Goal: Task Accomplishment & Management: Complete application form

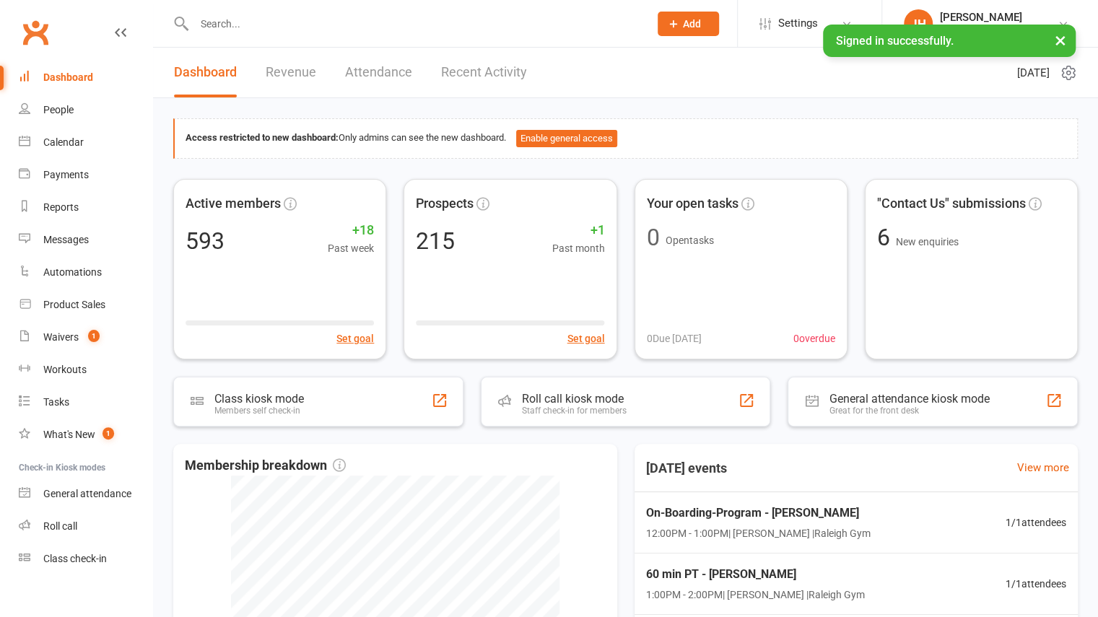
click at [676, 19] on icon at bounding box center [673, 23] width 13 height 13
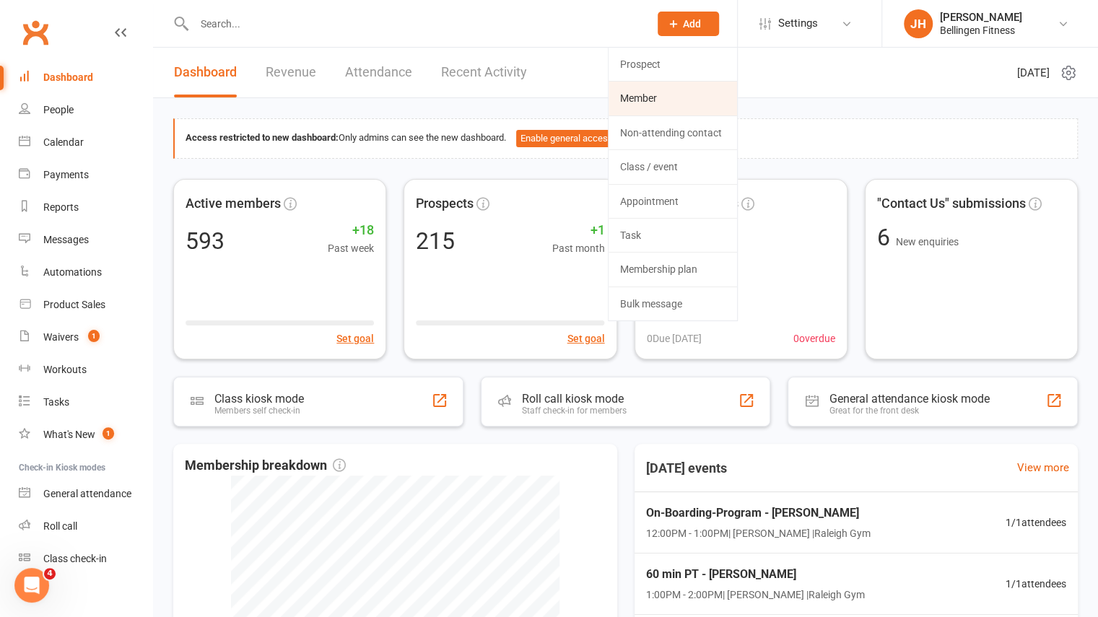
click at [656, 102] on link "Member" at bounding box center [673, 98] width 128 height 33
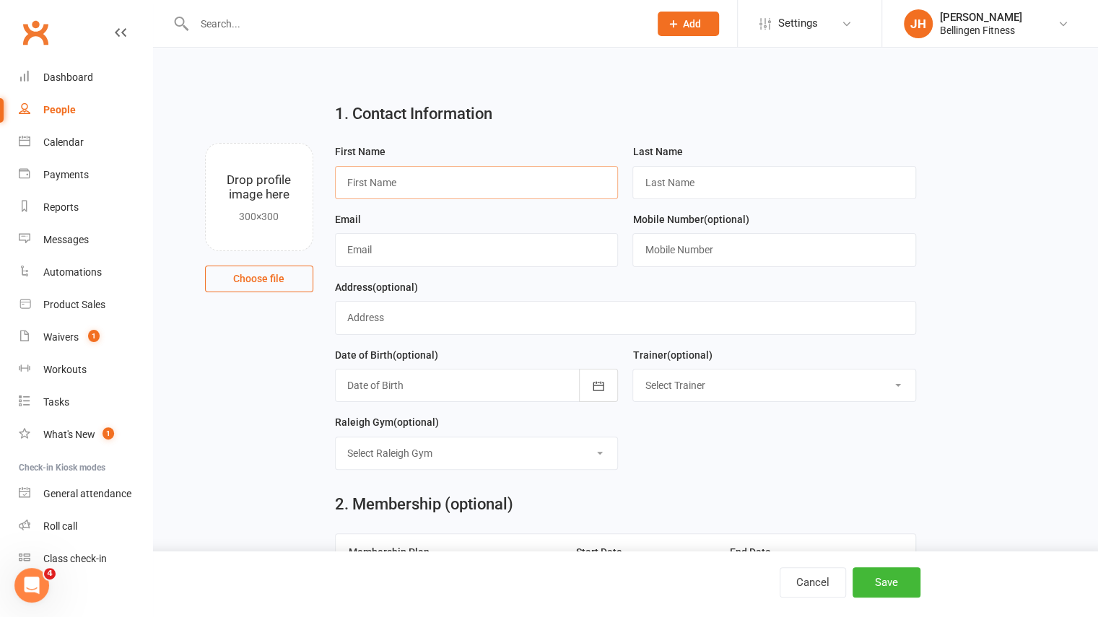
click at [544, 183] on input "text" at bounding box center [477, 182] width 284 height 33
type input "Maree"
type input "Wood"
type input "[EMAIL_ADDRESS][DOMAIN_NAME]"
type input "0423235552"
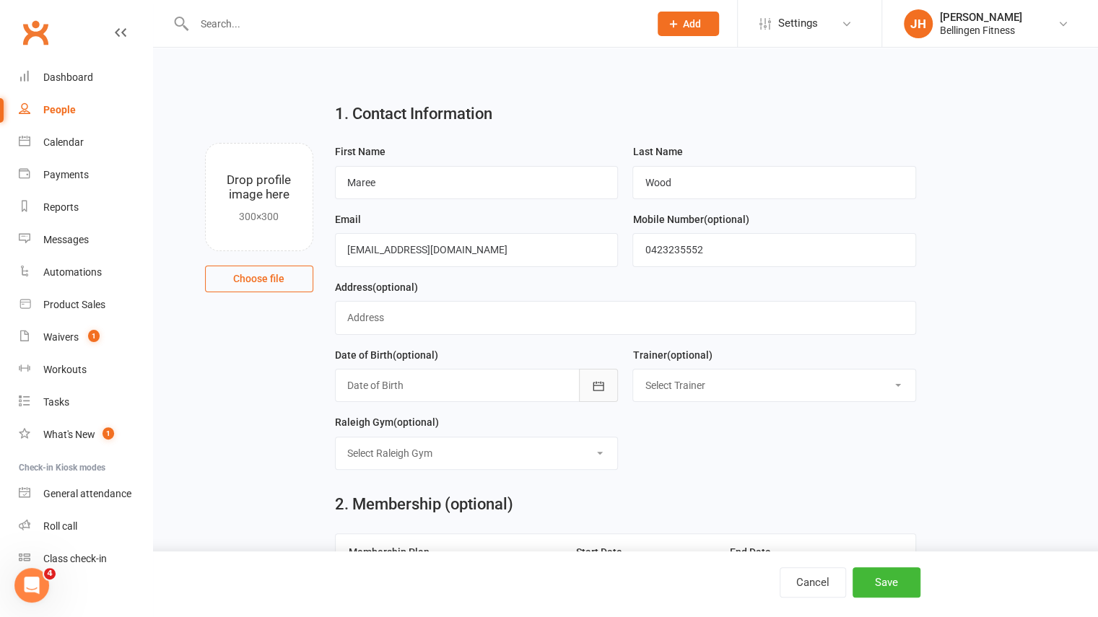
click at [608, 387] on button "button" at bounding box center [598, 385] width 39 height 33
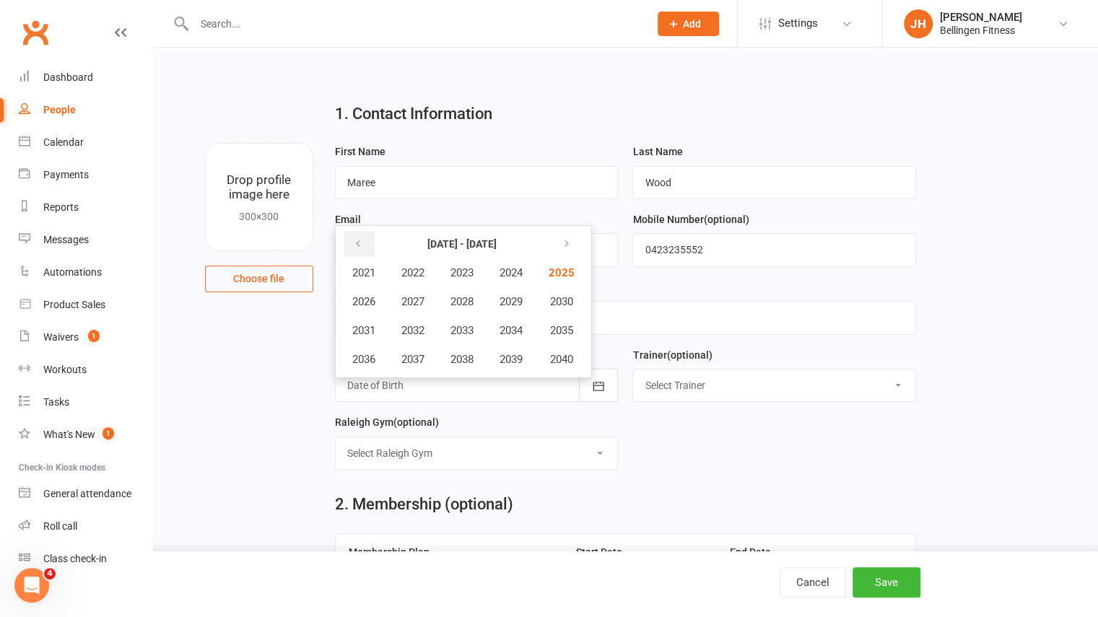
click at [352, 233] on button "button" at bounding box center [359, 244] width 31 height 26
click at [419, 354] on span "1977" at bounding box center [412, 359] width 23 height 13
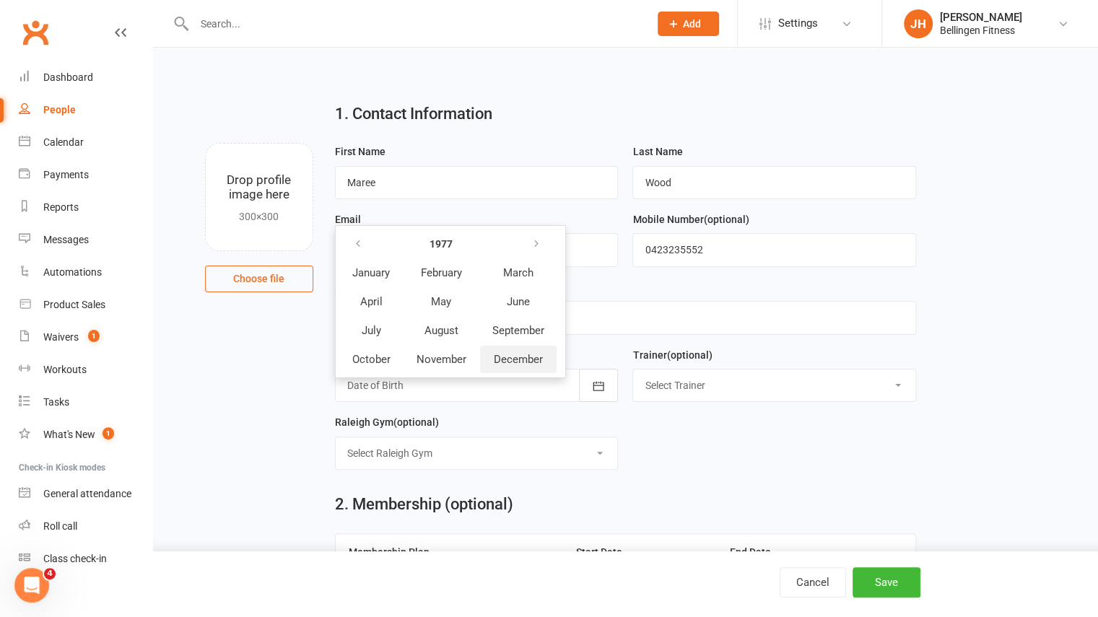
click at [507, 357] on span "December" at bounding box center [518, 359] width 49 height 13
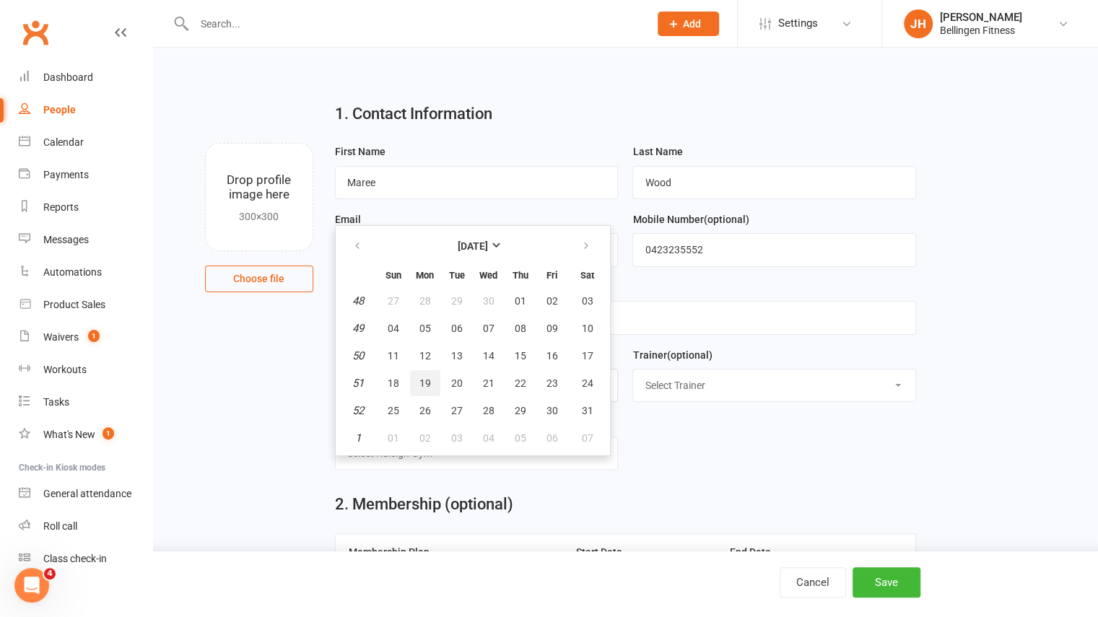
click at [420, 379] on span "19" at bounding box center [425, 384] width 12 height 12
type input "[DATE]"
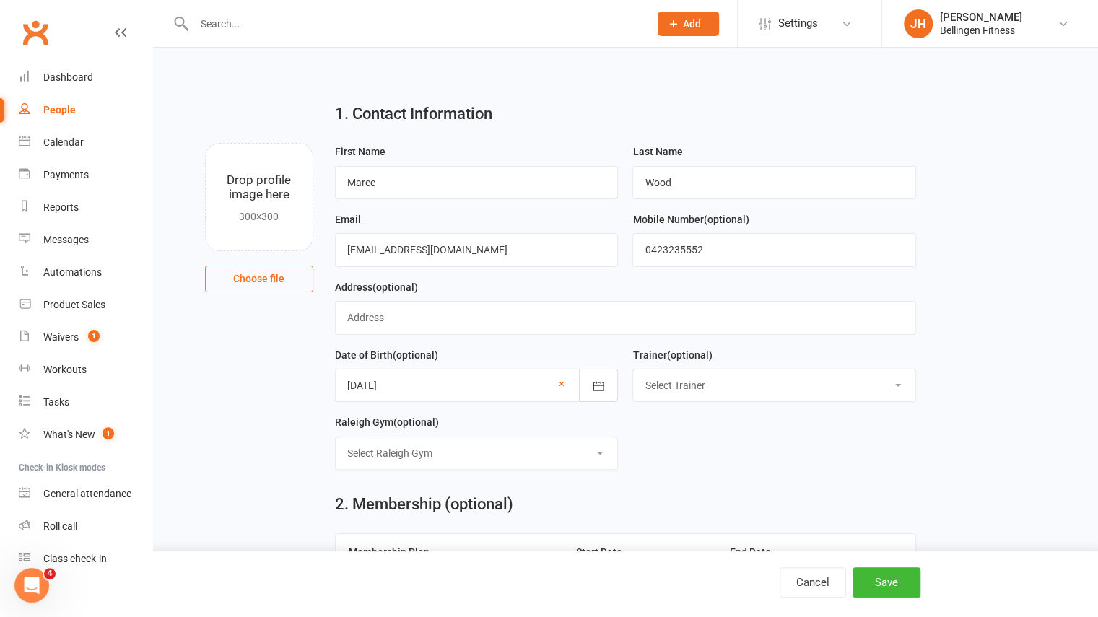
scroll to position [2, 0]
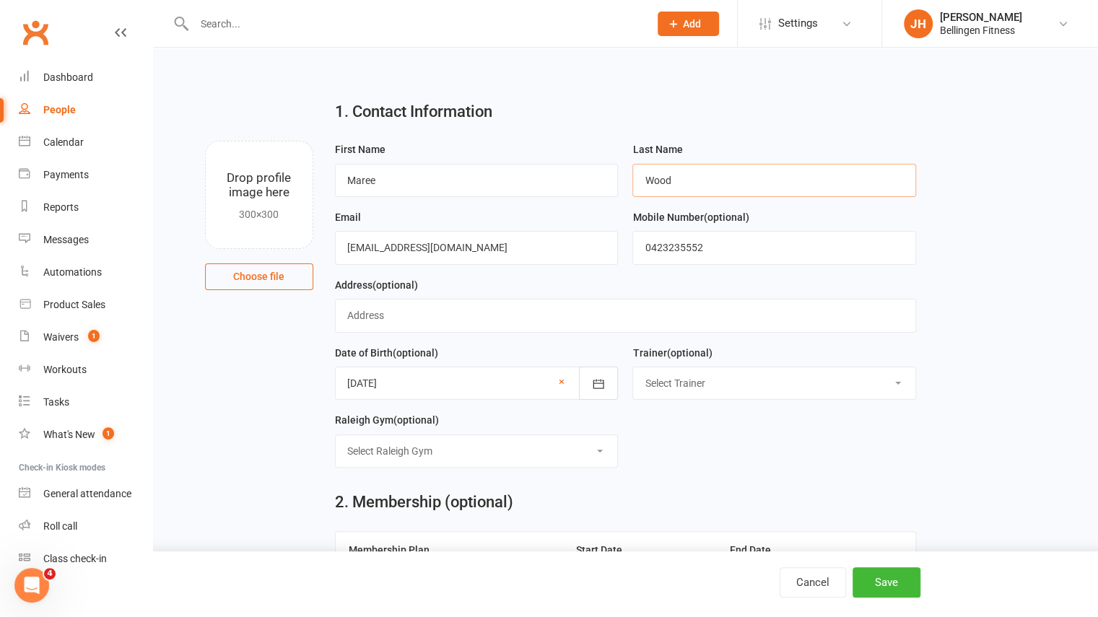
click at [710, 177] on input "Wood" at bounding box center [774, 180] width 284 height 33
paste input "1049428"
click at [686, 178] on input "Wood # 1049428" at bounding box center [774, 180] width 284 height 33
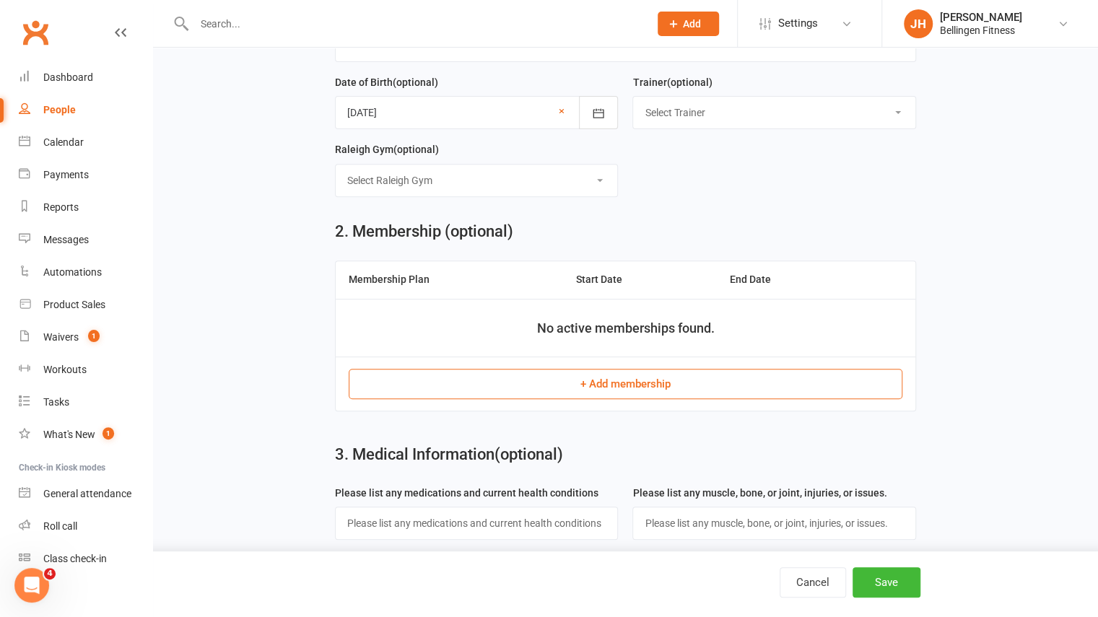
scroll to position [317, 0]
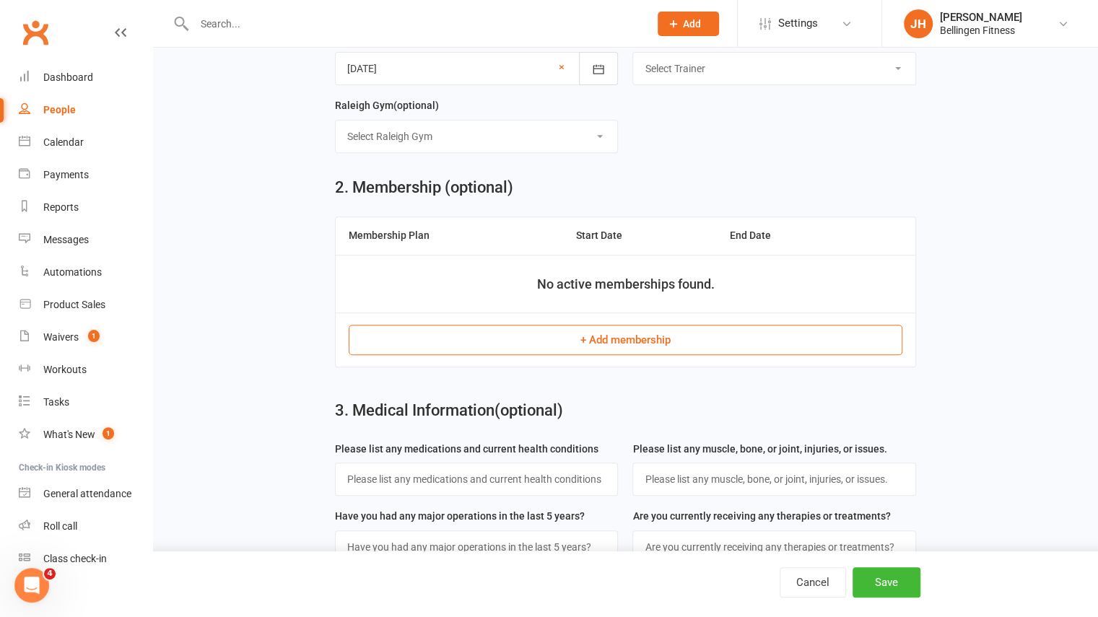
type input "Wood #1049428"
click at [578, 340] on button "+ Add membership" at bounding box center [626, 340] width 554 height 30
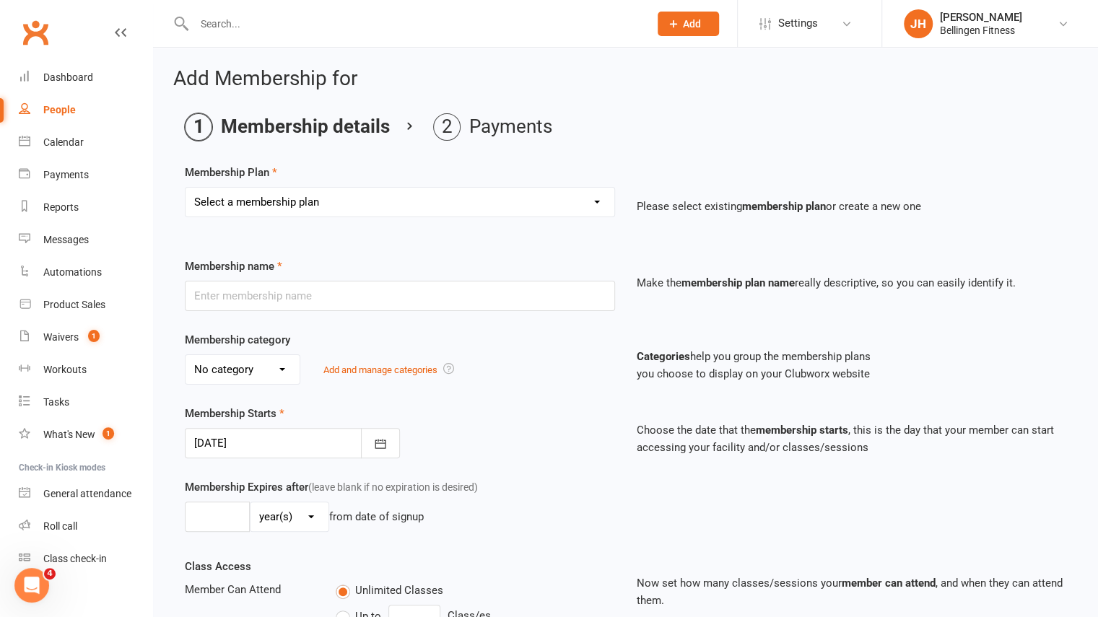
click at [414, 207] on select "Select a membership plan Create new Membership Plan Gym membership WITH classes…" at bounding box center [400, 202] width 429 height 29
select select "15"
click at [186, 188] on select "Select a membership plan Create new Membership Plan Gym membership WITH classes…" at bounding box center [400, 202] width 429 height 29
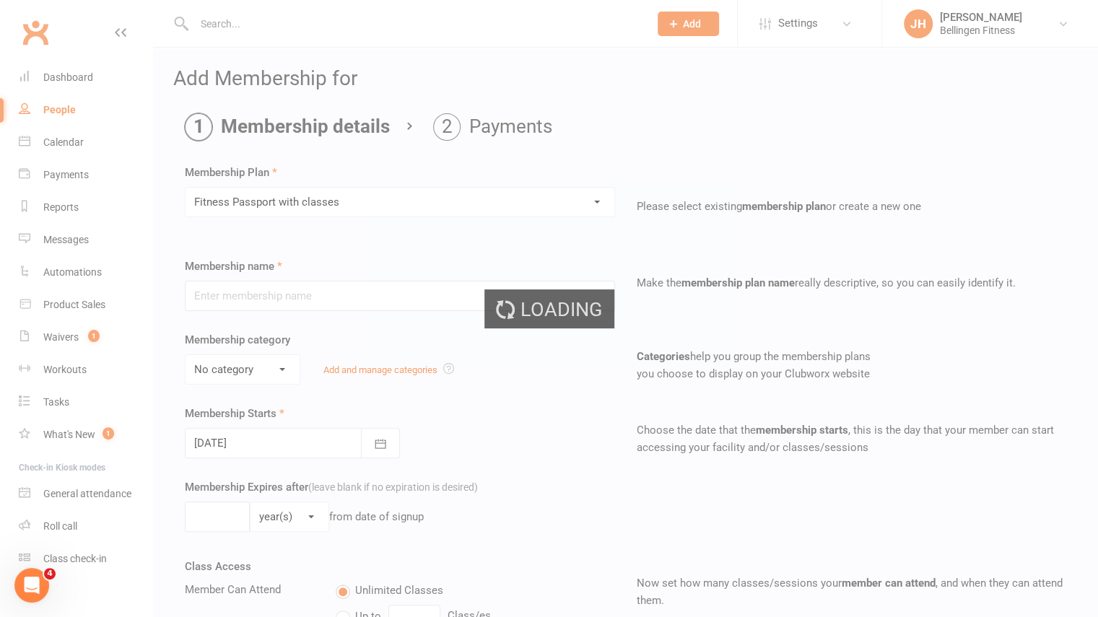
type input "Fitness Passport with classes"
select select "1"
type input "0"
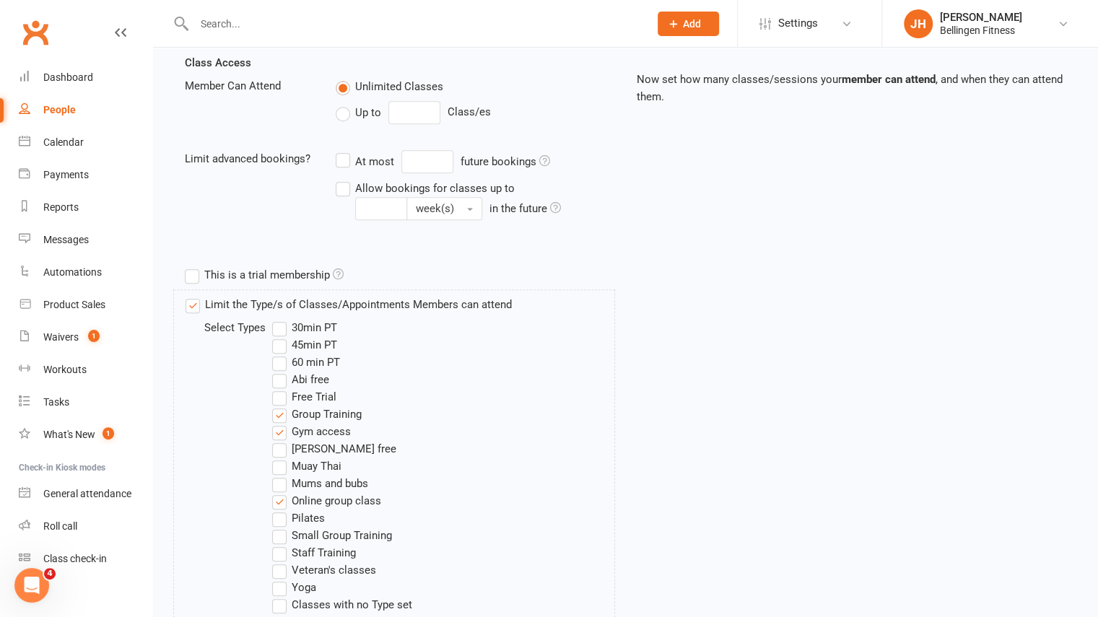
scroll to position [718, 0]
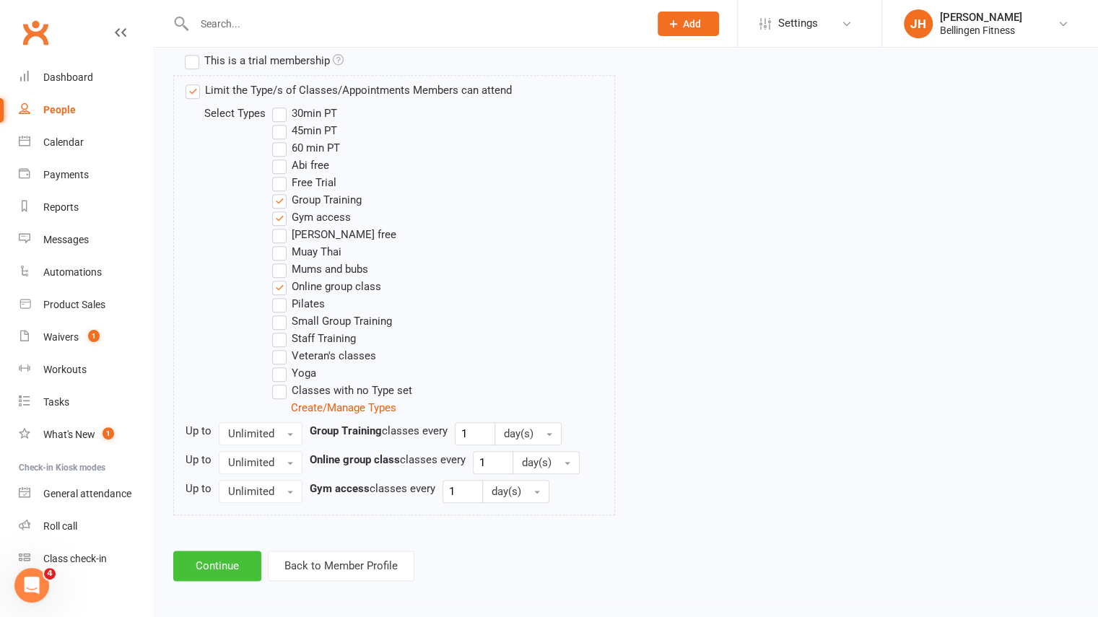
click at [228, 565] on button "Continue" at bounding box center [217, 566] width 88 height 30
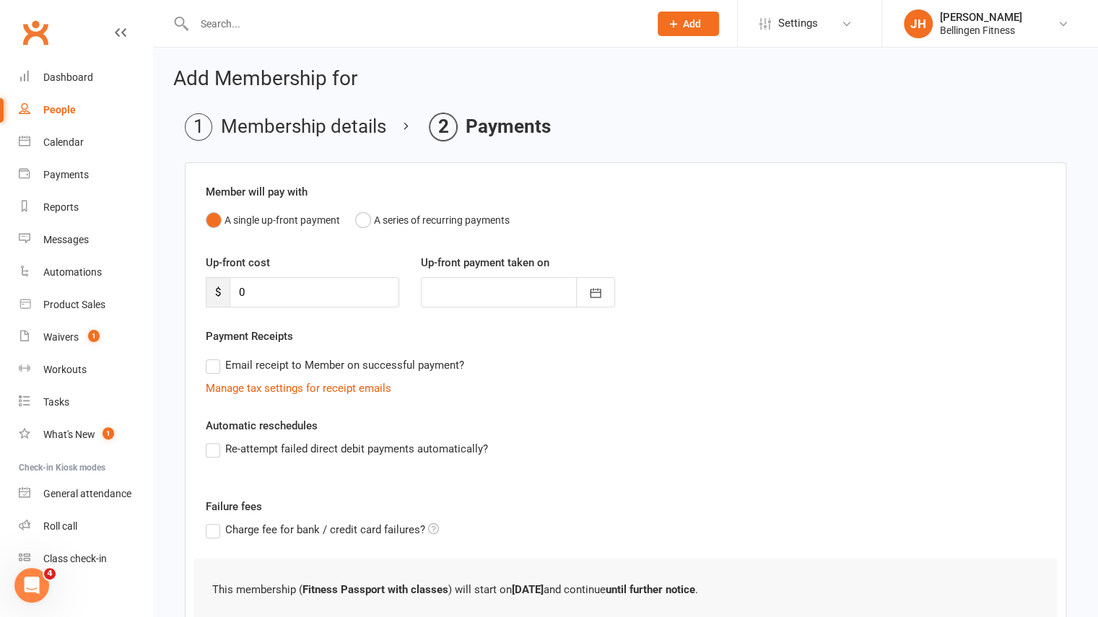
scroll to position [109, 0]
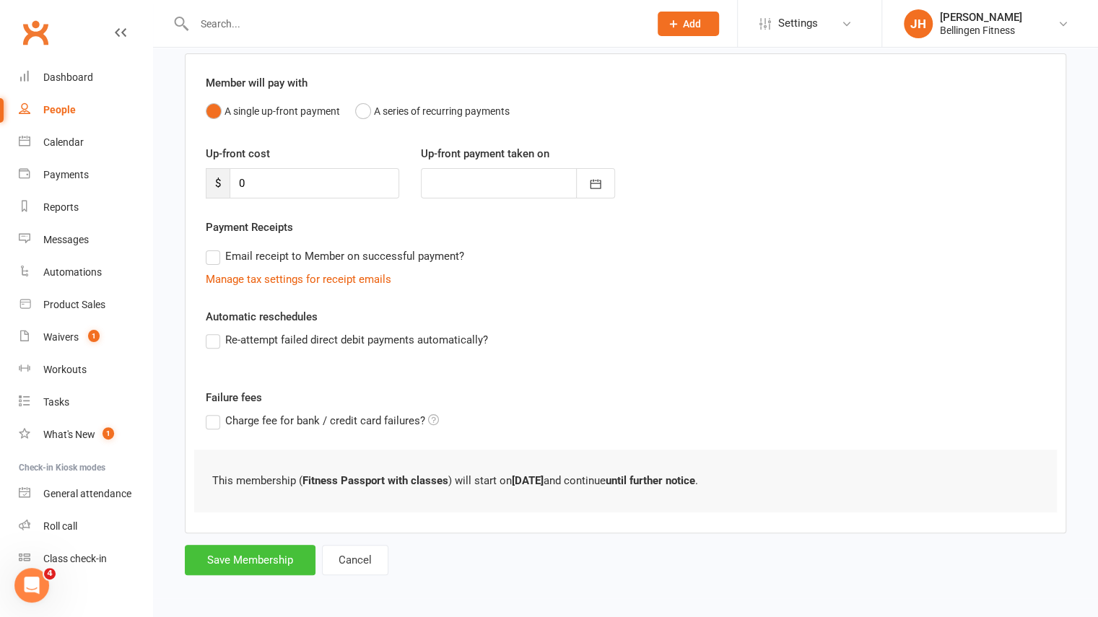
click at [250, 560] on button "Save Membership" at bounding box center [250, 560] width 131 height 30
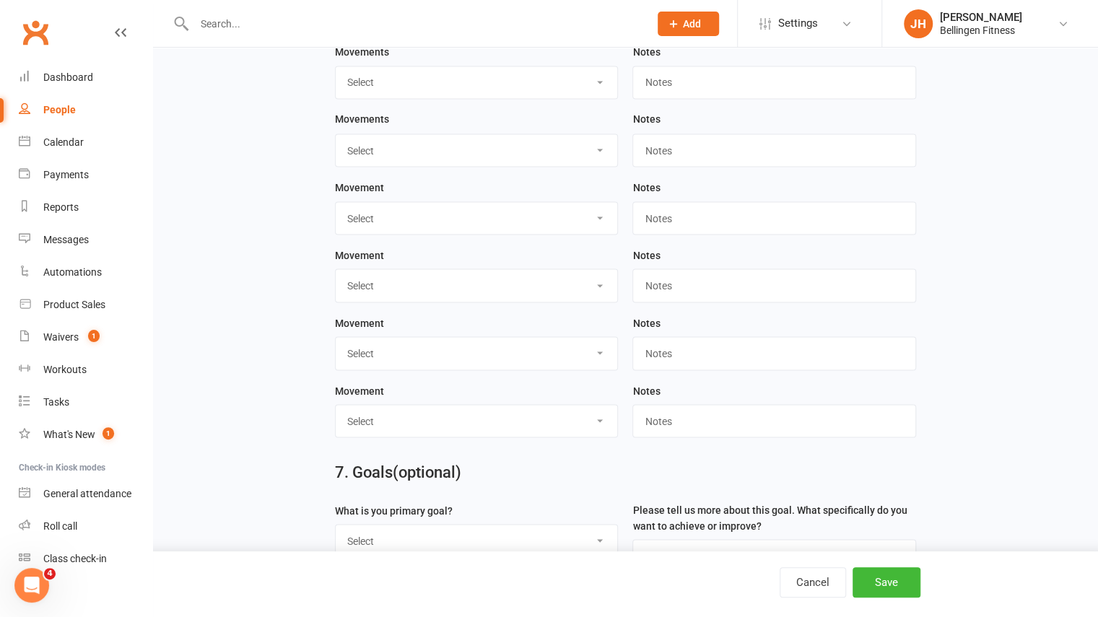
scroll to position [1735, 0]
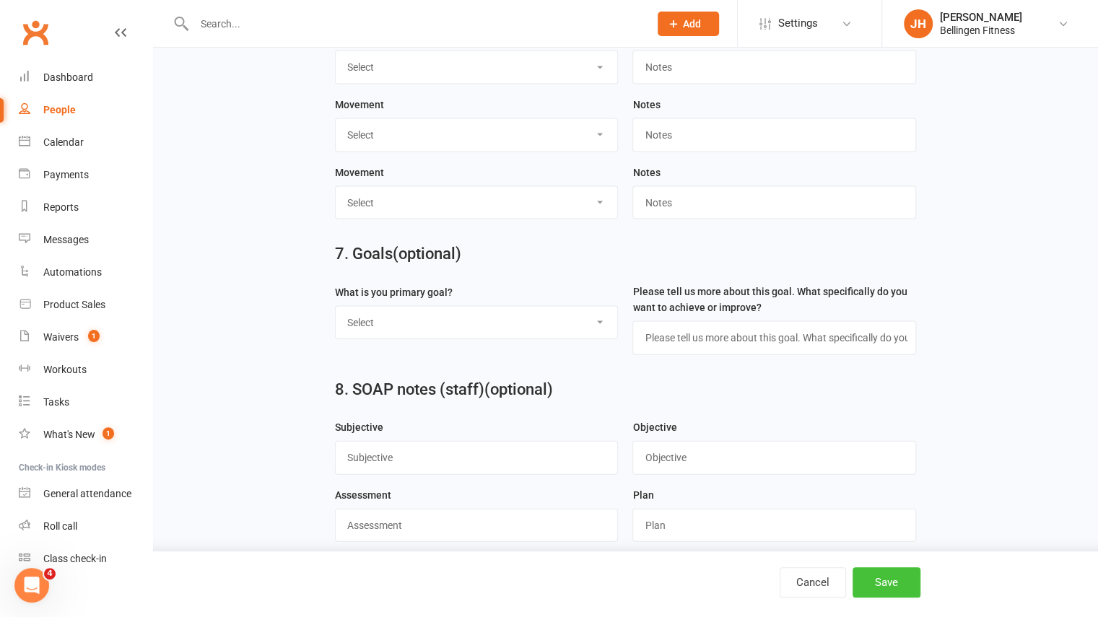
click at [881, 590] on button "Save" at bounding box center [887, 582] width 68 height 30
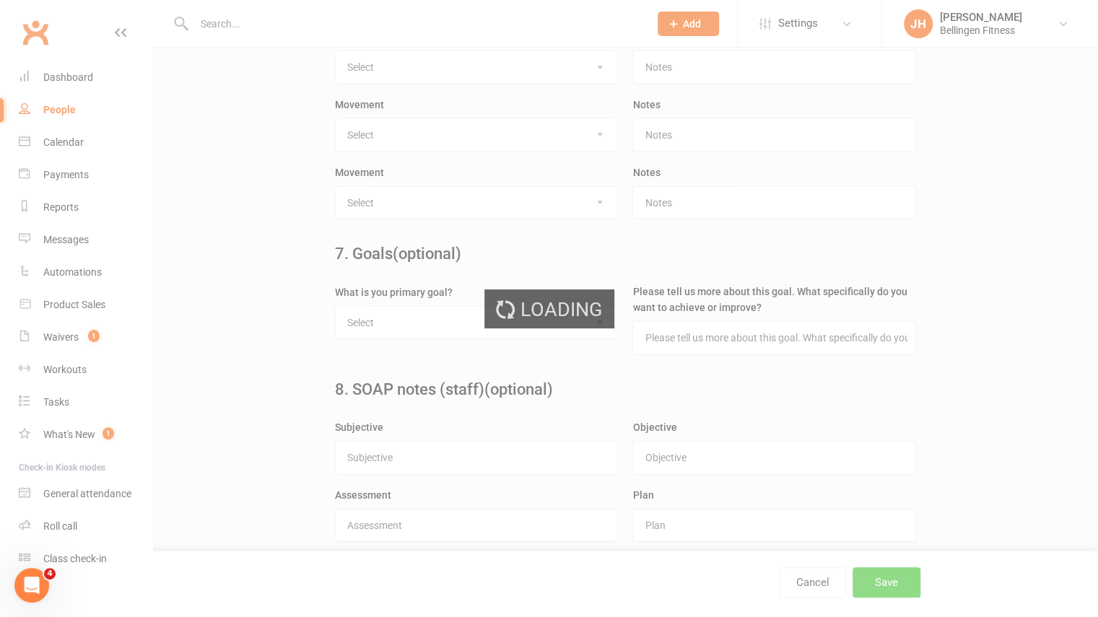
scroll to position [0, 0]
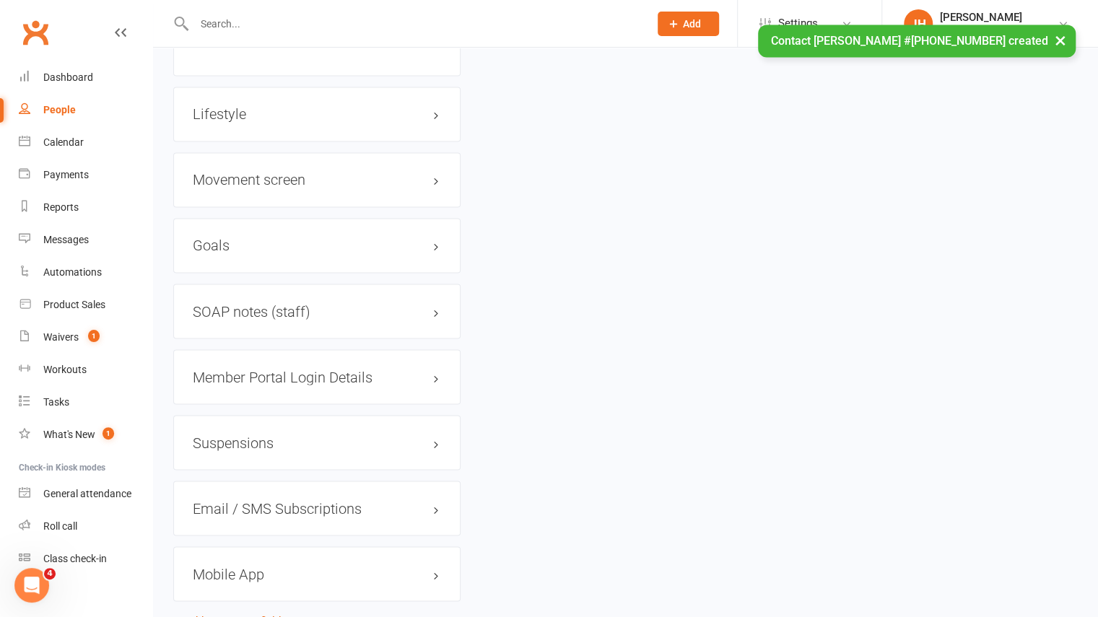
scroll to position [1457, 0]
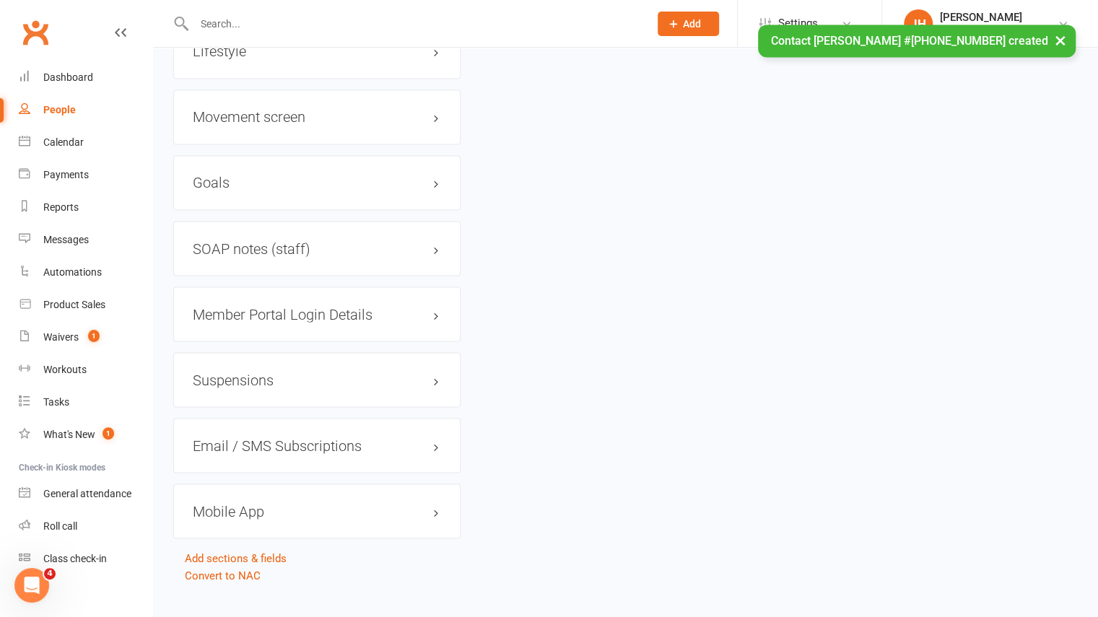
click at [266, 503] on h3 "Mobile App" at bounding box center [317, 511] width 248 height 16
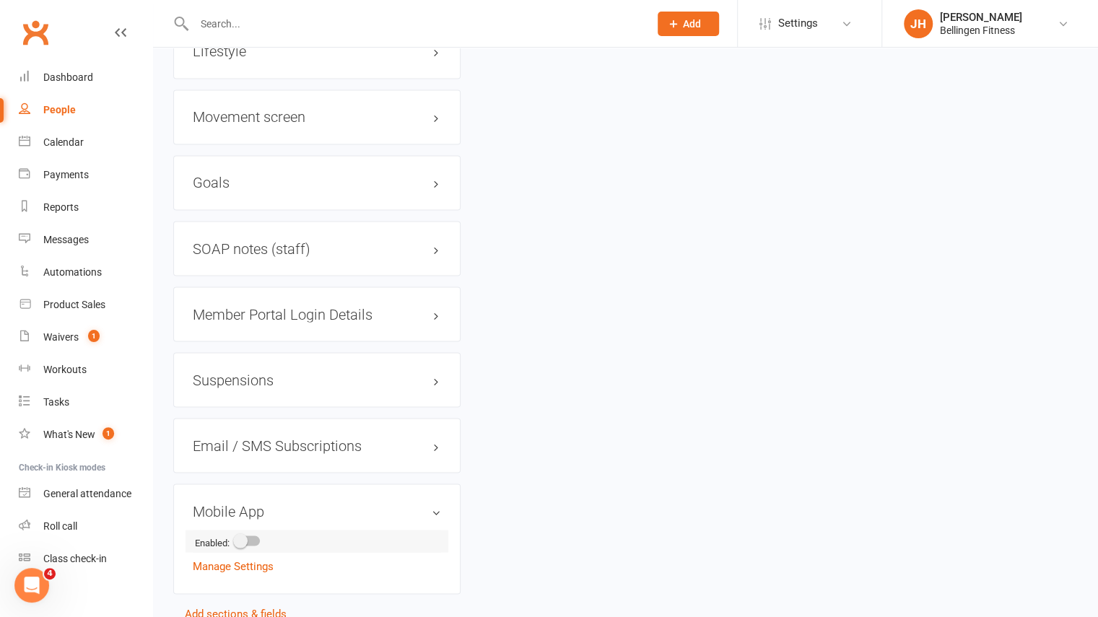
click at [247, 533] on span at bounding box center [240, 540] width 14 height 14
click at [235, 539] on input "checkbox" at bounding box center [235, 539] width 0 height 0
click at [256, 561] on member-mobile-app-details "Enabled: All features enabled Manage Settings" at bounding box center [317, 562] width 248 height 64
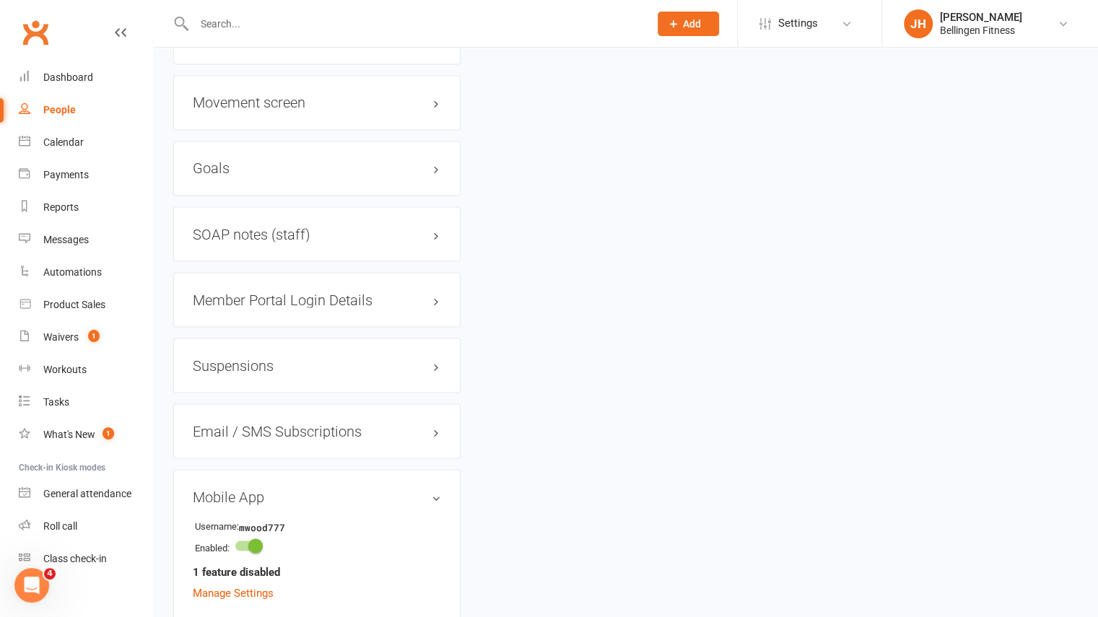
scroll to position [1553, 0]
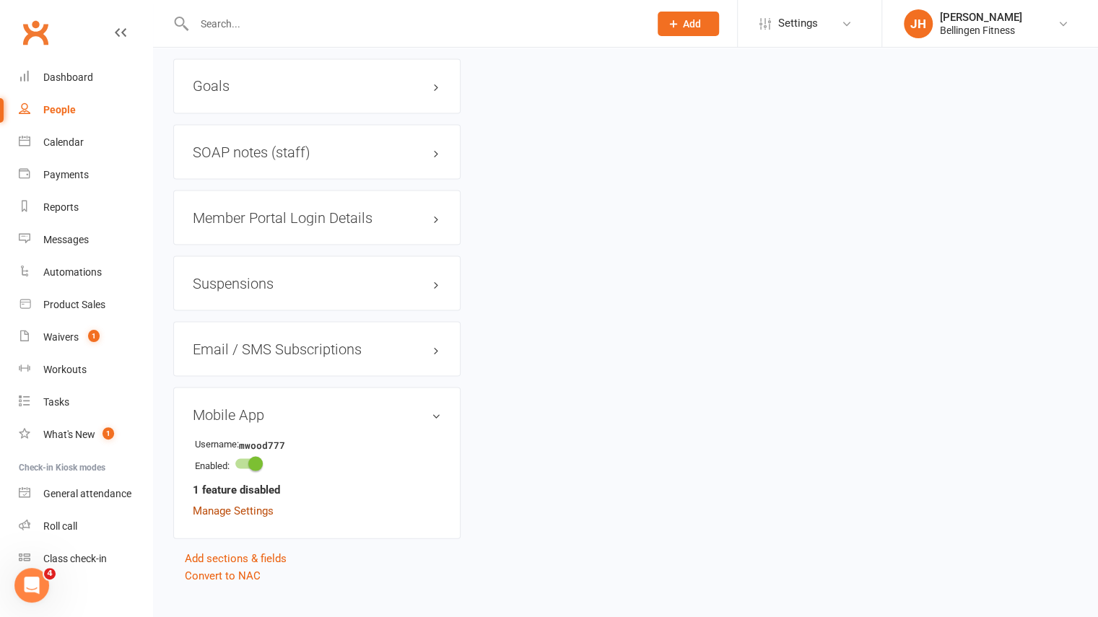
click at [243, 504] on link "Manage Settings" at bounding box center [233, 510] width 81 height 13
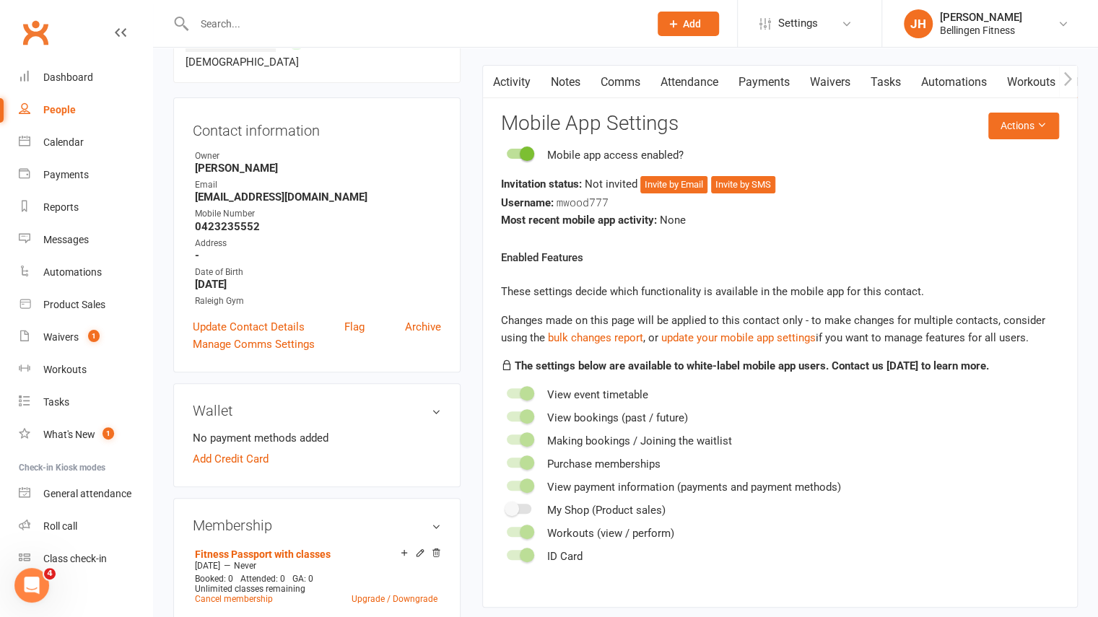
scroll to position [110, 0]
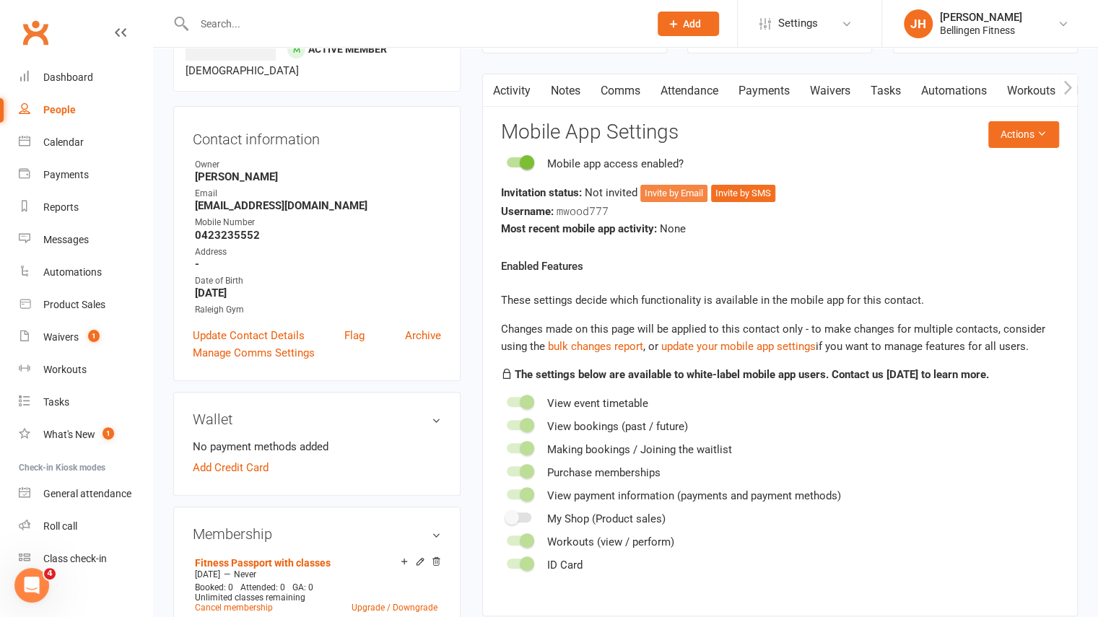
click at [696, 191] on button "Invite by Email" at bounding box center [673, 193] width 67 height 17
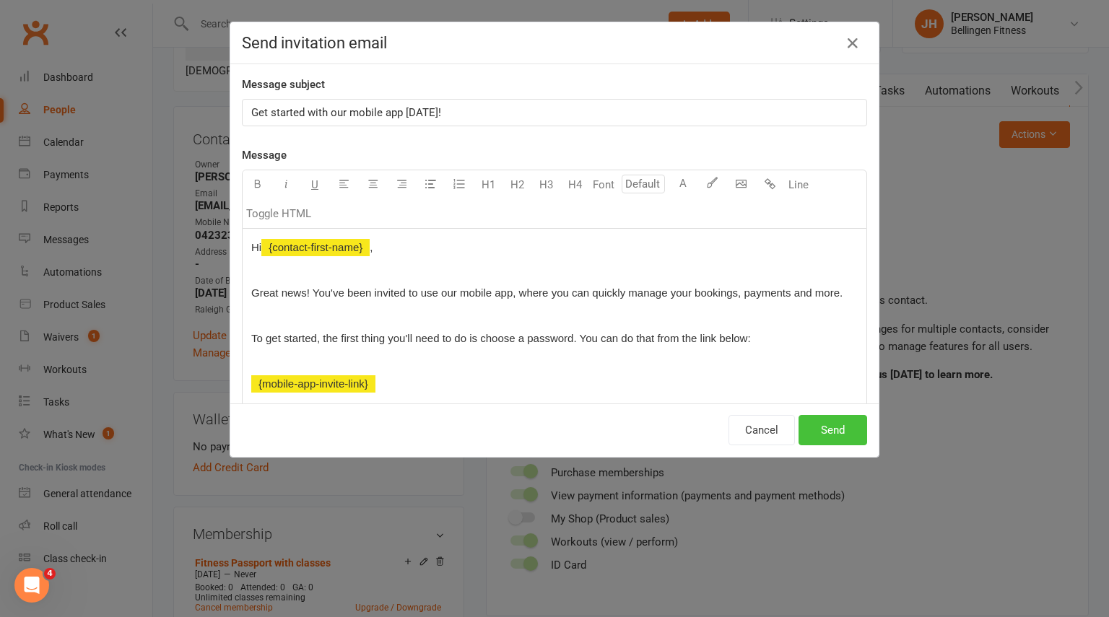
click at [826, 438] on button "Send" at bounding box center [832, 430] width 69 height 30
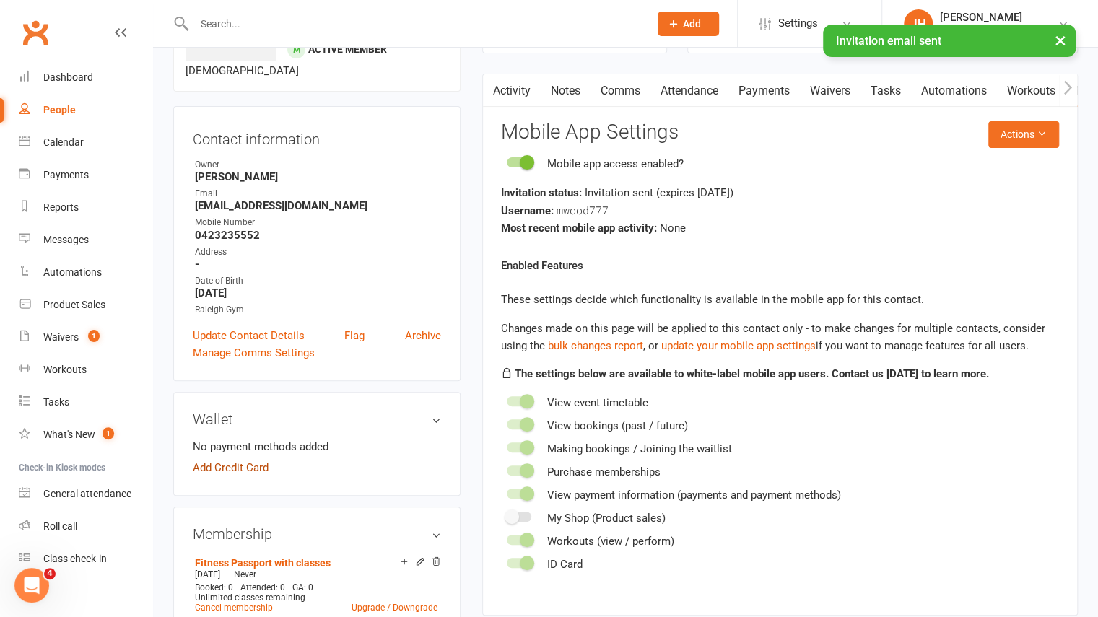
click at [249, 459] on link "Add Credit Card" at bounding box center [231, 467] width 76 height 17
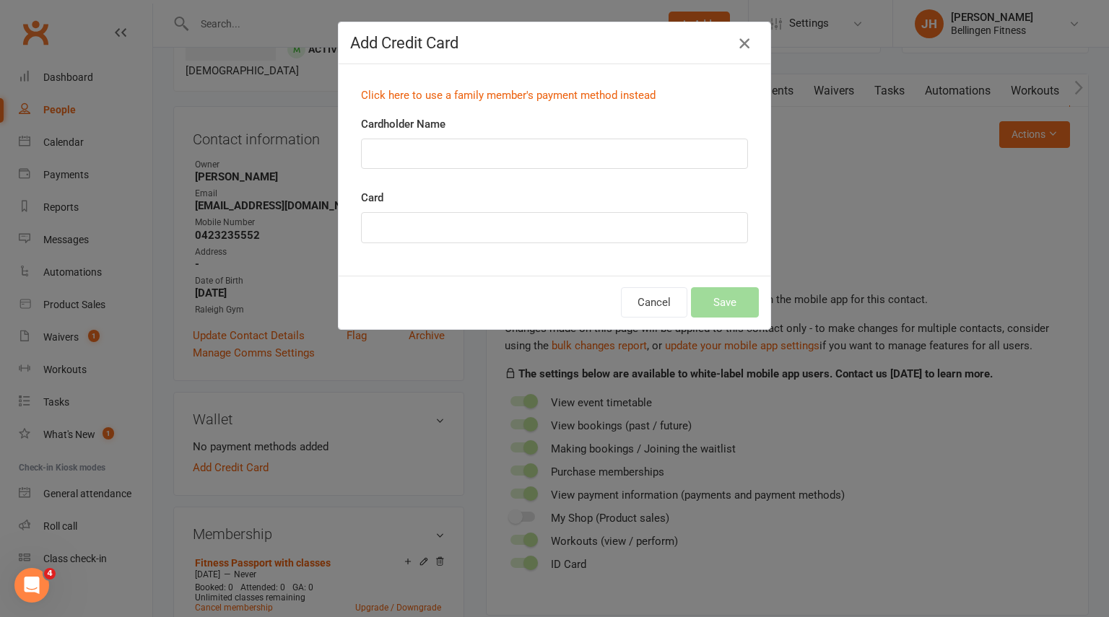
click at [739, 40] on icon "button" at bounding box center [744, 43] width 17 height 17
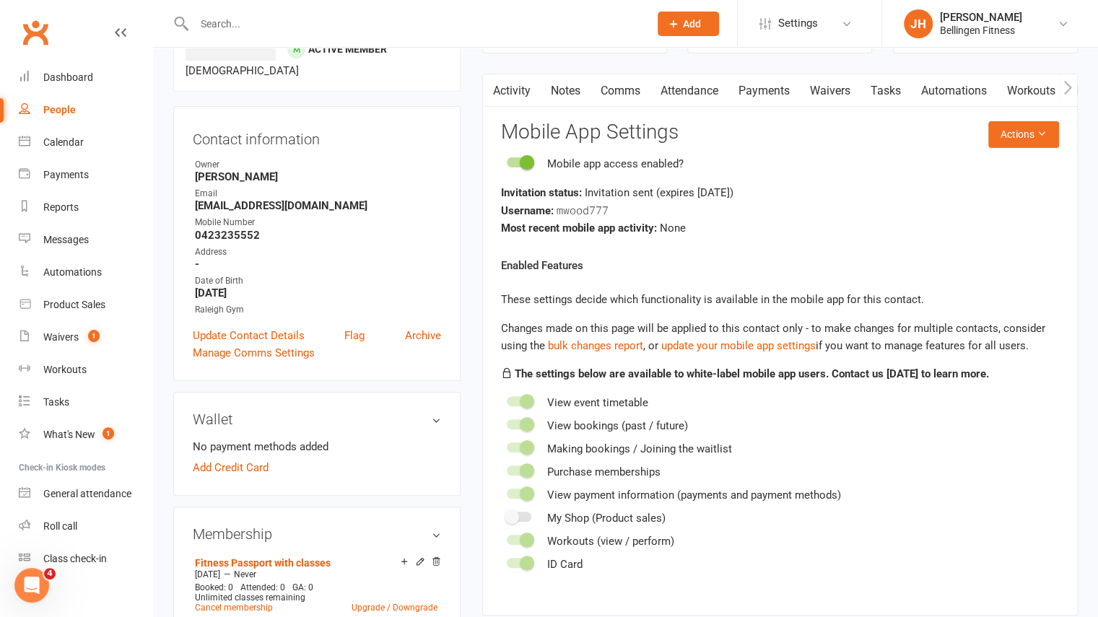
click at [836, 95] on link "Waivers" at bounding box center [830, 90] width 61 height 33
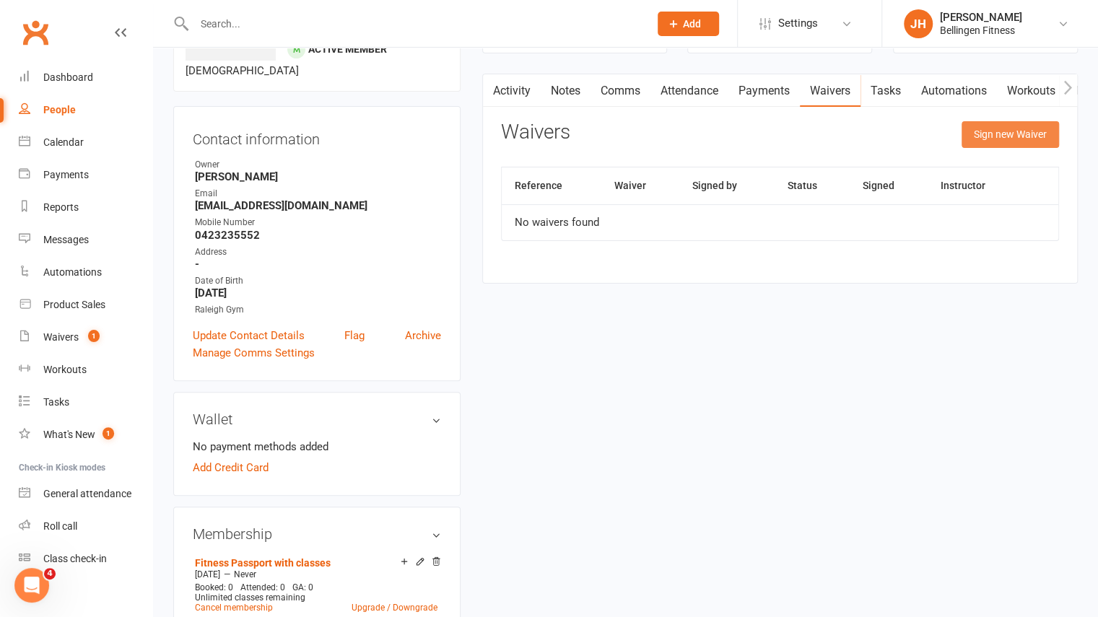
click at [991, 145] on button "Sign new Waiver" at bounding box center [1010, 134] width 97 height 26
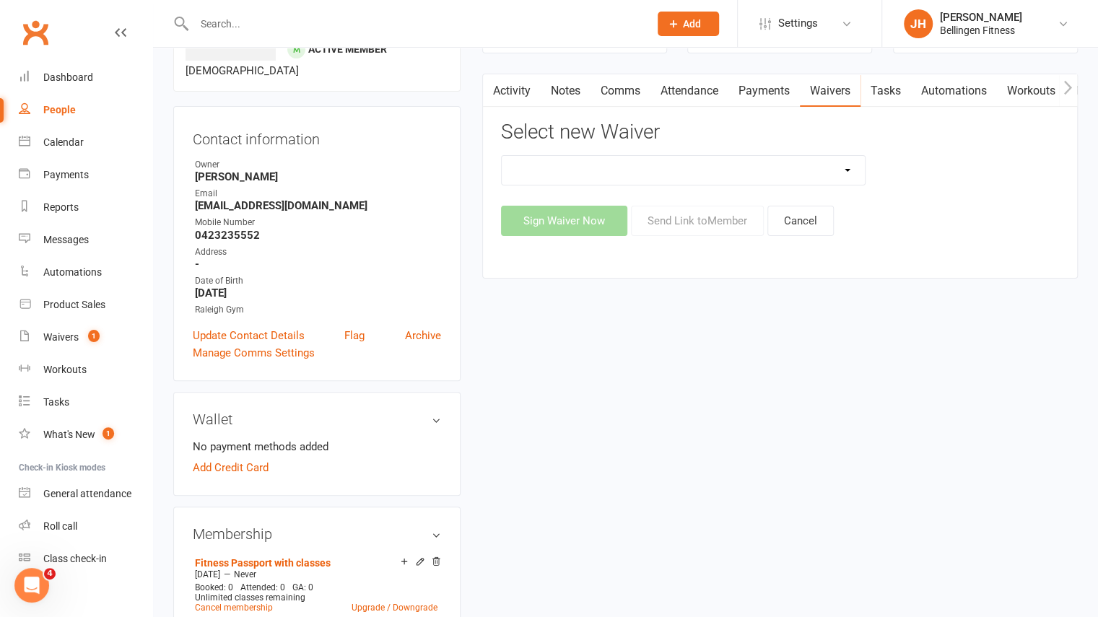
click at [845, 171] on select "Initial Assessment Membership Sign Up Parq Payment Details" at bounding box center [684, 170] width 364 height 29
select select "1086"
click at [502, 156] on select "Initial Assessment Membership Sign Up Parq Payment Details" at bounding box center [684, 170] width 364 height 29
click at [671, 223] on button "Send Link to Member" at bounding box center [697, 221] width 133 height 30
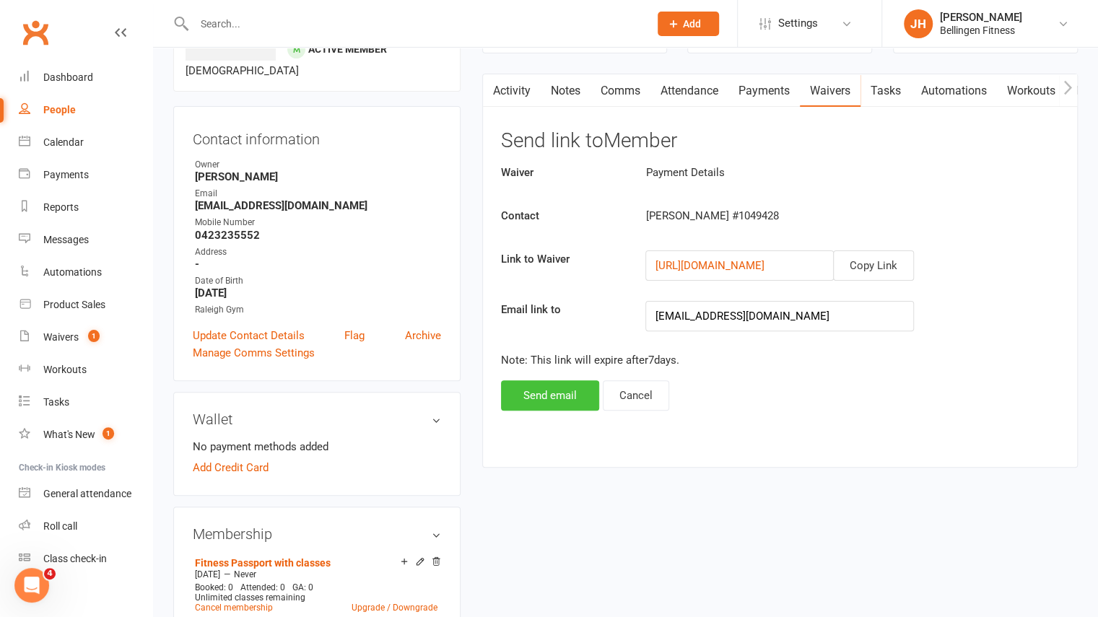
click at [540, 401] on button "Send email" at bounding box center [550, 395] width 98 height 30
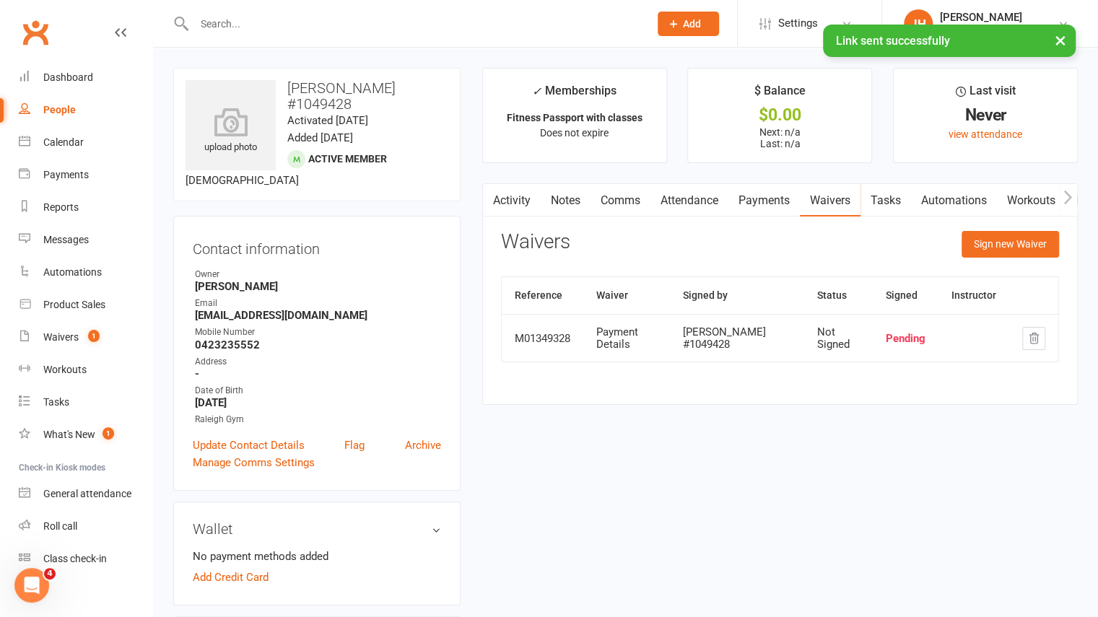
click at [694, 22] on span "Add" at bounding box center [692, 24] width 18 height 12
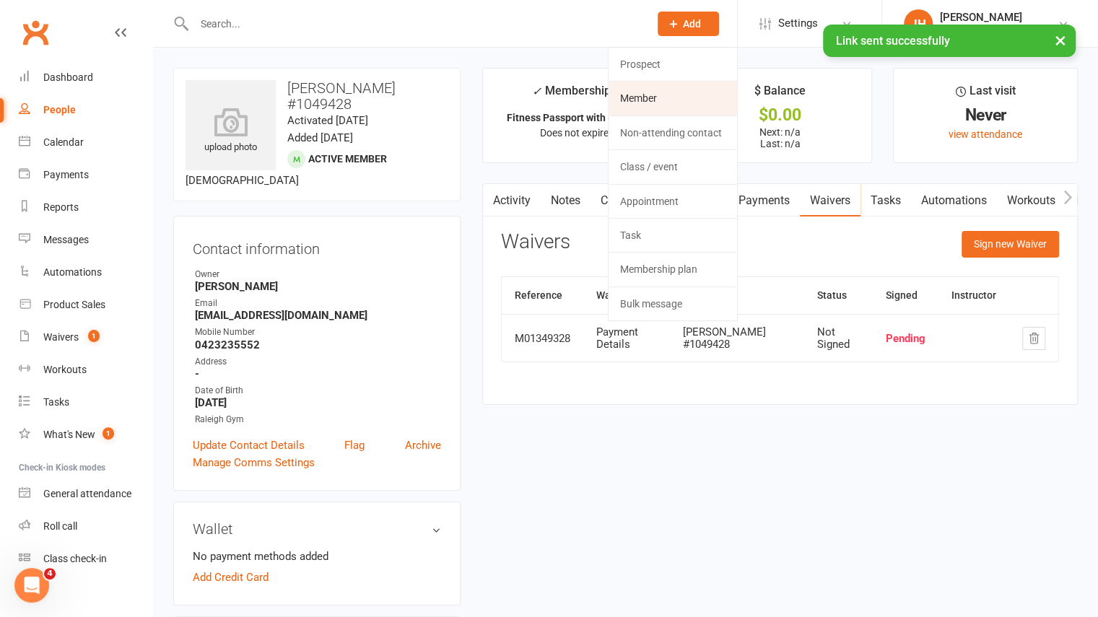
click at [674, 84] on link "Member" at bounding box center [673, 98] width 128 height 33
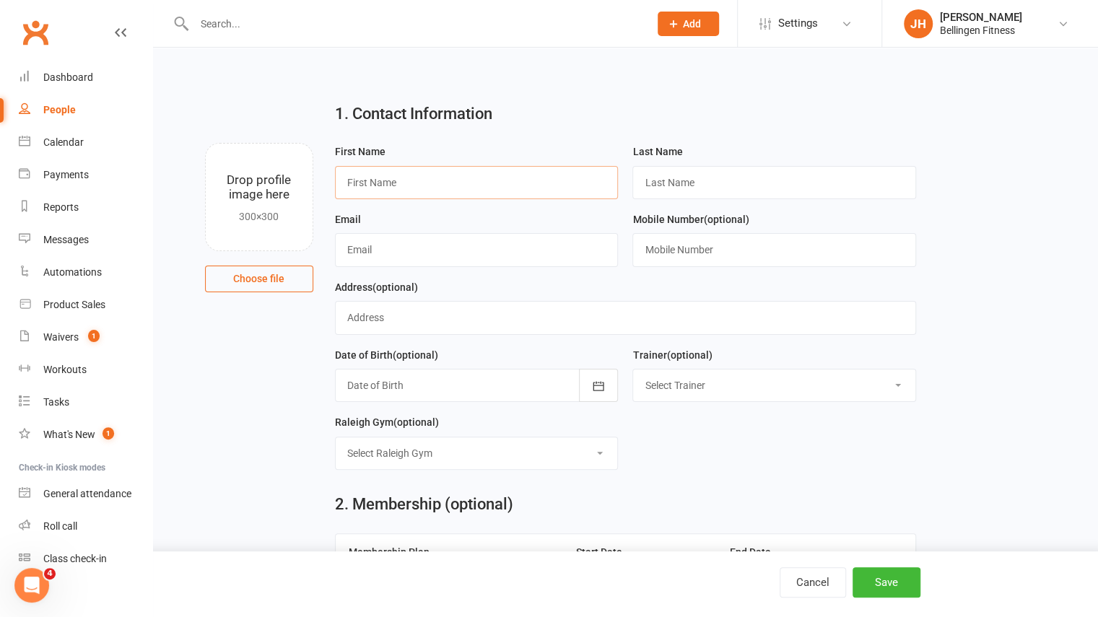
click at [596, 178] on input "text" at bounding box center [477, 182] width 284 height 33
type input "[PERSON_NAME]"
paste input "1434327"
type input "Wood #1434327"
click at [396, 246] on input "text" at bounding box center [477, 249] width 284 height 33
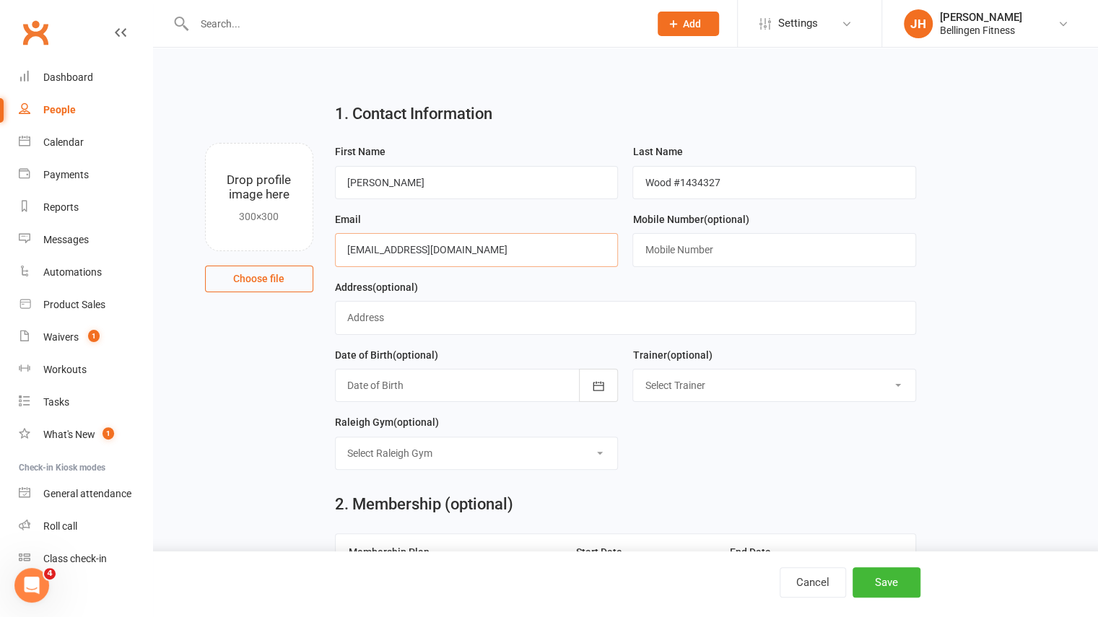
type input "[EMAIL_ADDRESS][DOMAIN_NAME]"
click at [705, 255] on input "text" at bounding box center [774, 249] width 284 height 33
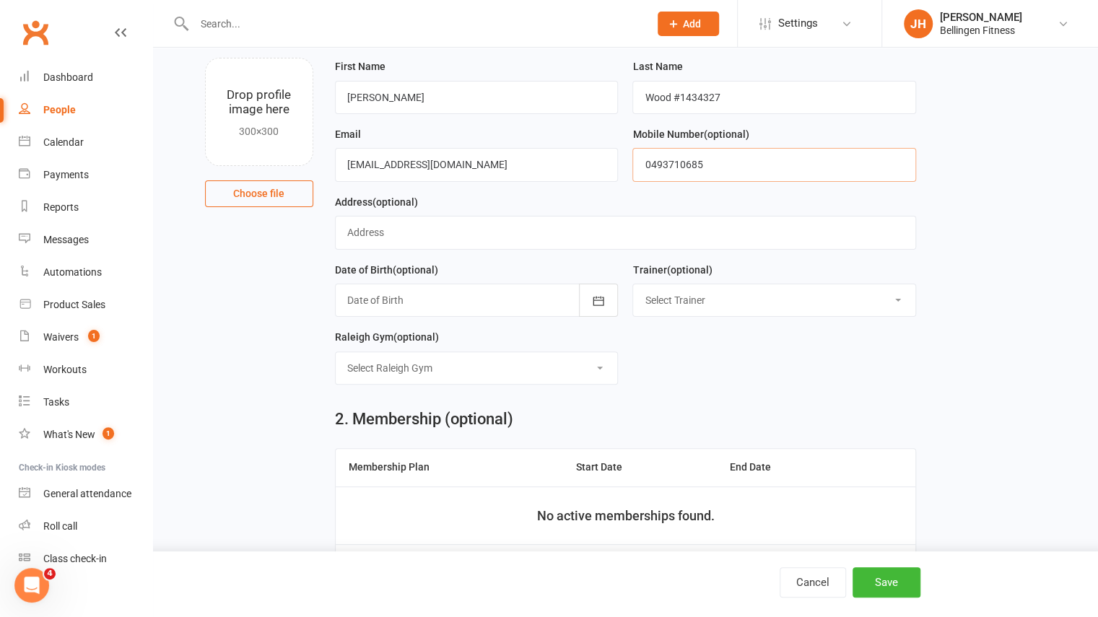
scroll to position [86, 0]
type input "0493710685"
click at [601, 295] on icon "button" at bounding box center [598, 299] width 11 height 9
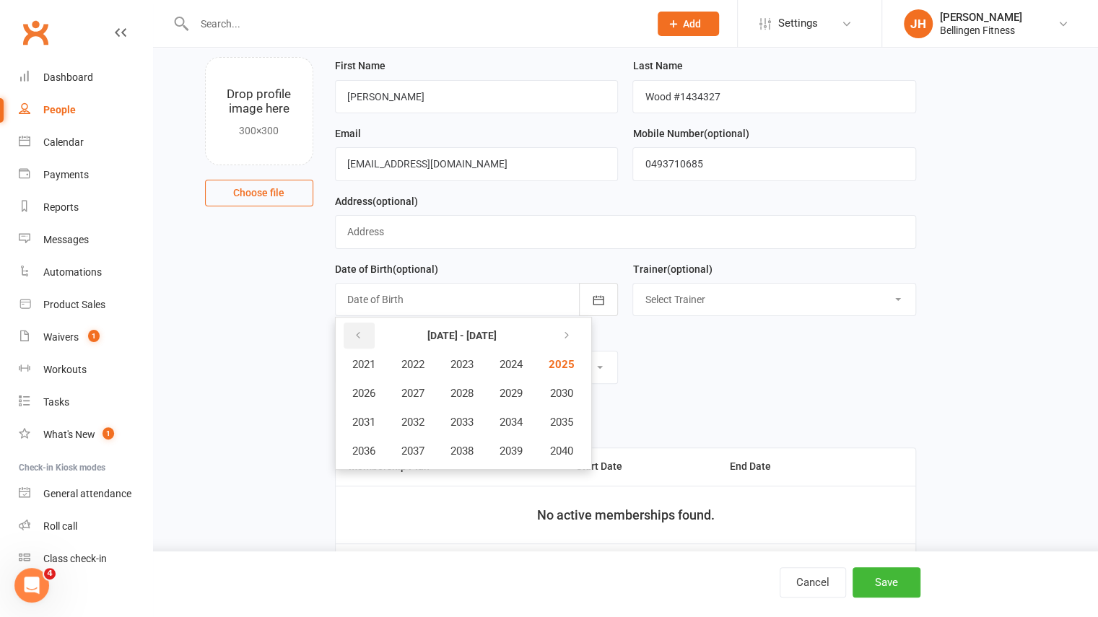
click at [358, 324] on button "button" at bounding box center [359, 336] width 31 height 26
click at [564, 334] on button "button" at bounding box center [564, 336] width 31 height 26
click at [517, 382] on button "2009" at bounding box center [511, 393] width 48 height 27
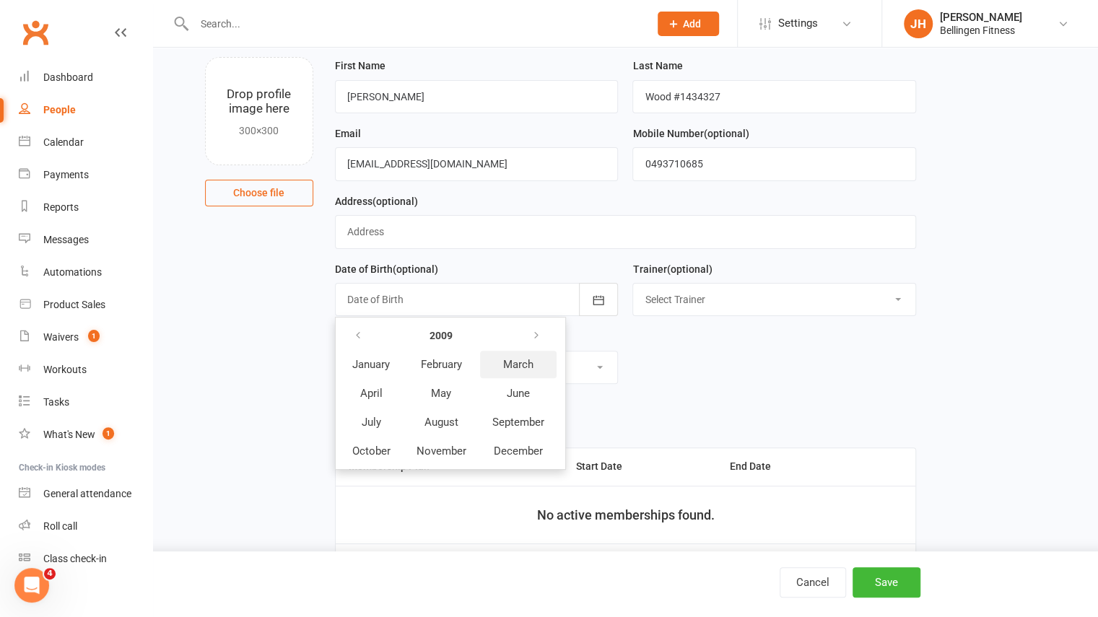
click at [518, 364] on span "March" at bounding box center [518, 364] width 30 height 13
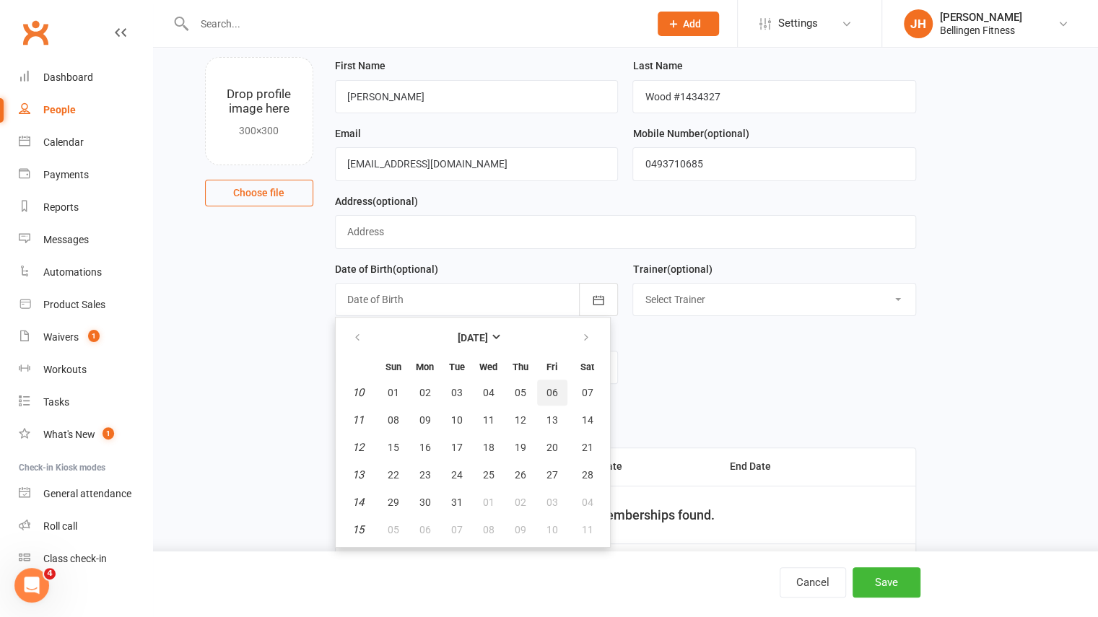
click at [549, 387] on span "06" at bounding box center [552, 393] width 12 height 12
type input "[DATE]"
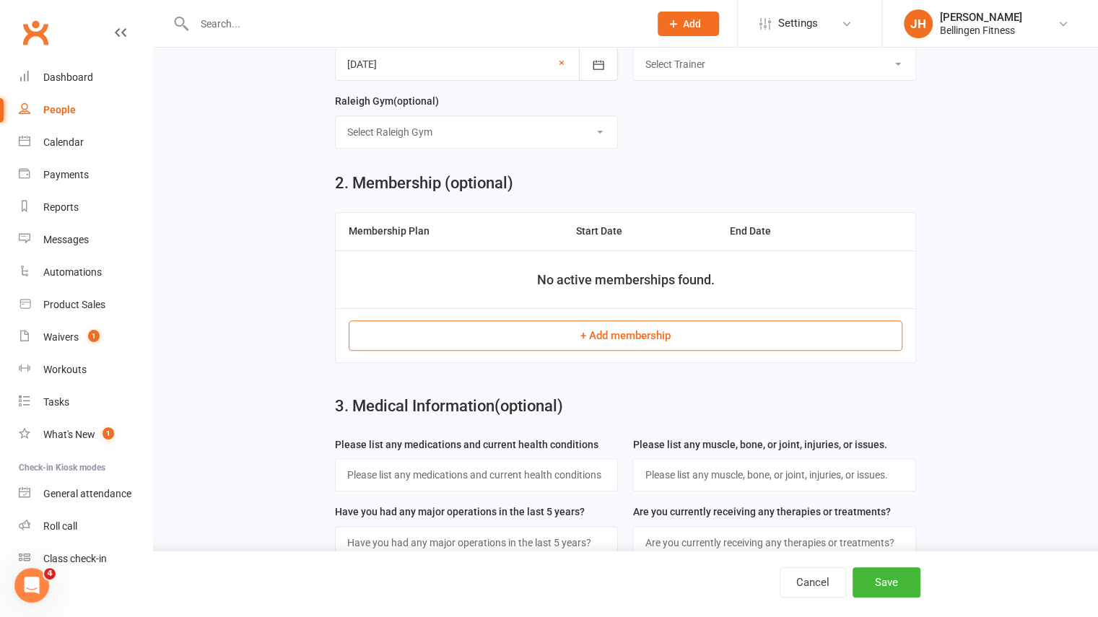
scroll to position [323, 0]
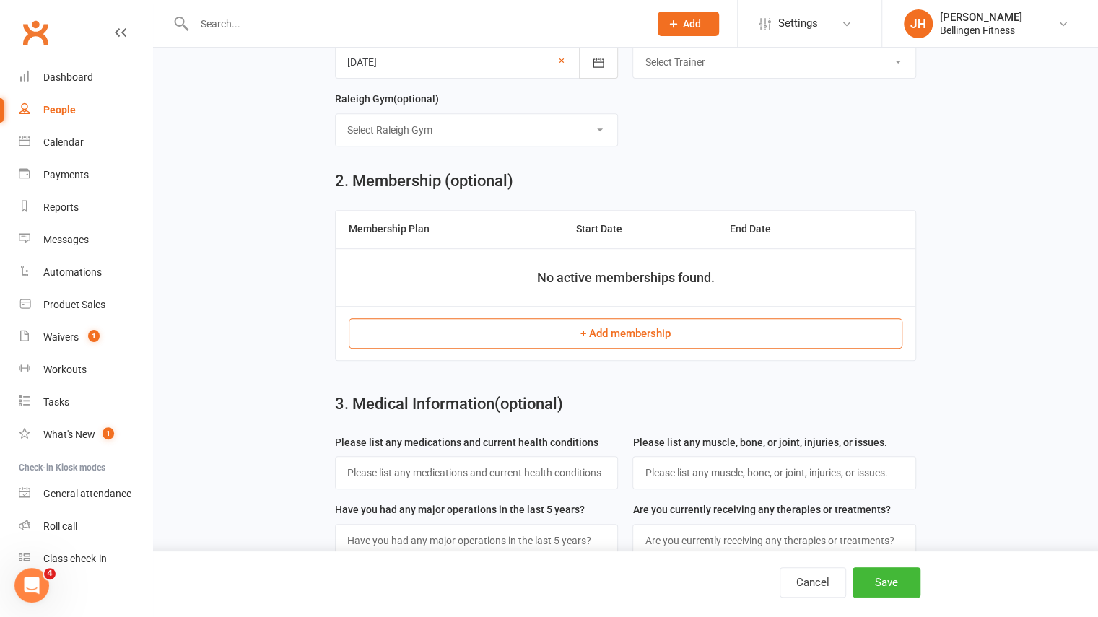
drag, startPoint x: 665, startPoint y: 346, endPoint x: 676, endPoint y: 336, distance: 15.3
click at [676, 336] on td "+ Add membership" at bounding box center [626, 333] width 580 height 54
click at [676, 336] on button "+ Add membership" at bounding box center [626, 333] width 554 height 30
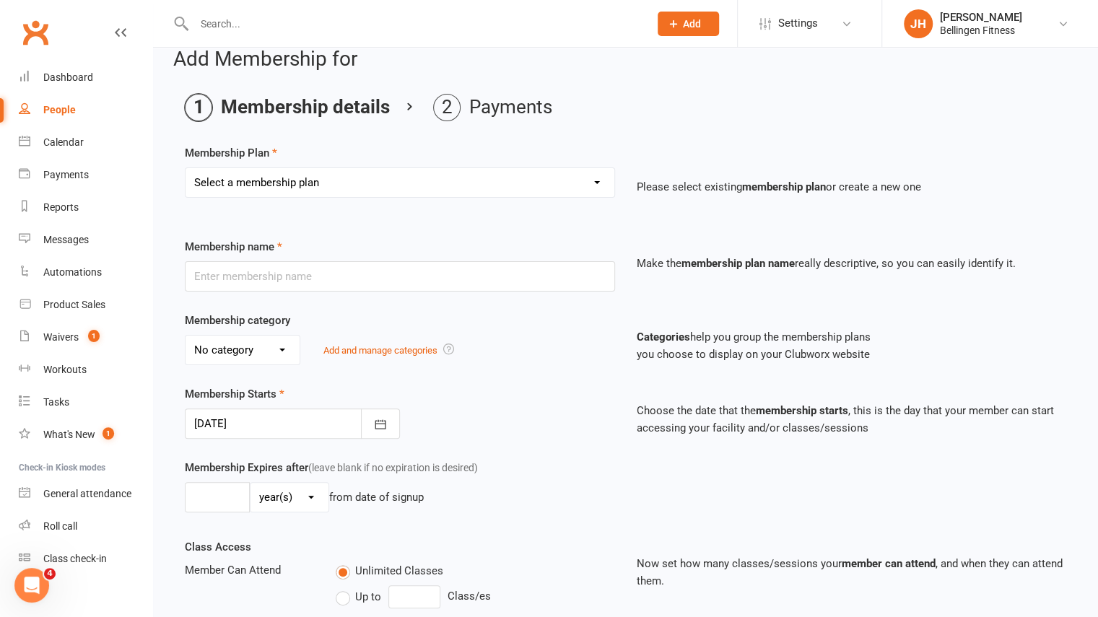
scroll to position [55, 0]
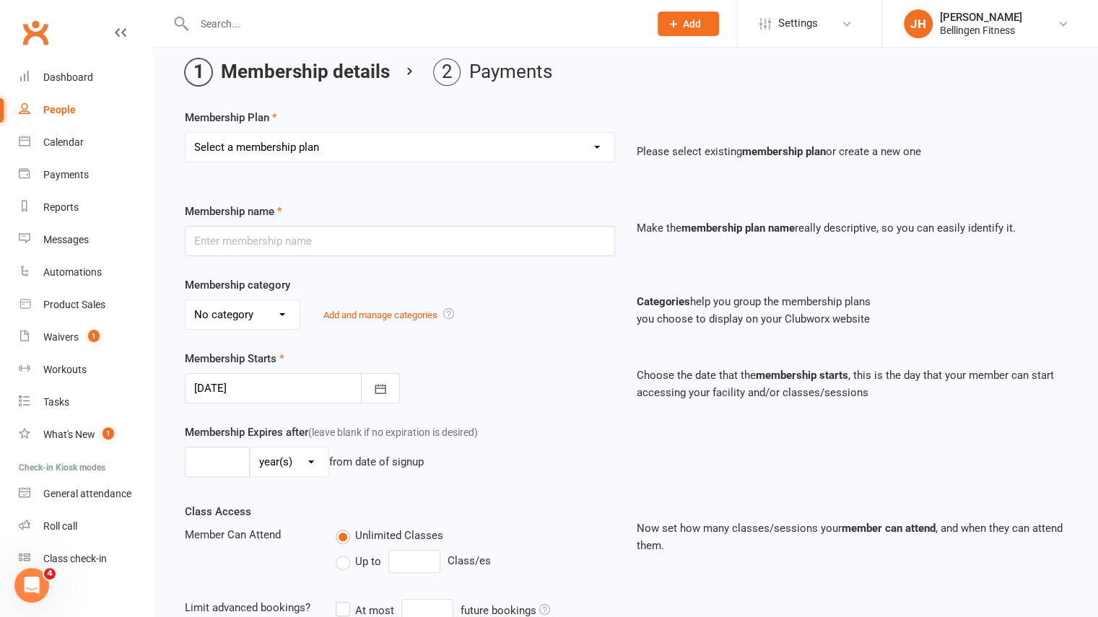
click at [352, 144] on select "Select a membership plan Create new Membership Plan Gym membership WITH classes…" at bounding box center [400, 147] width 429 height 29
select select "16"
click at [186, 133] on select "Select a membership plan Create new Membership Plan Gym membership WITH classes…" at bounding box center [400, 147] width 429 height 29
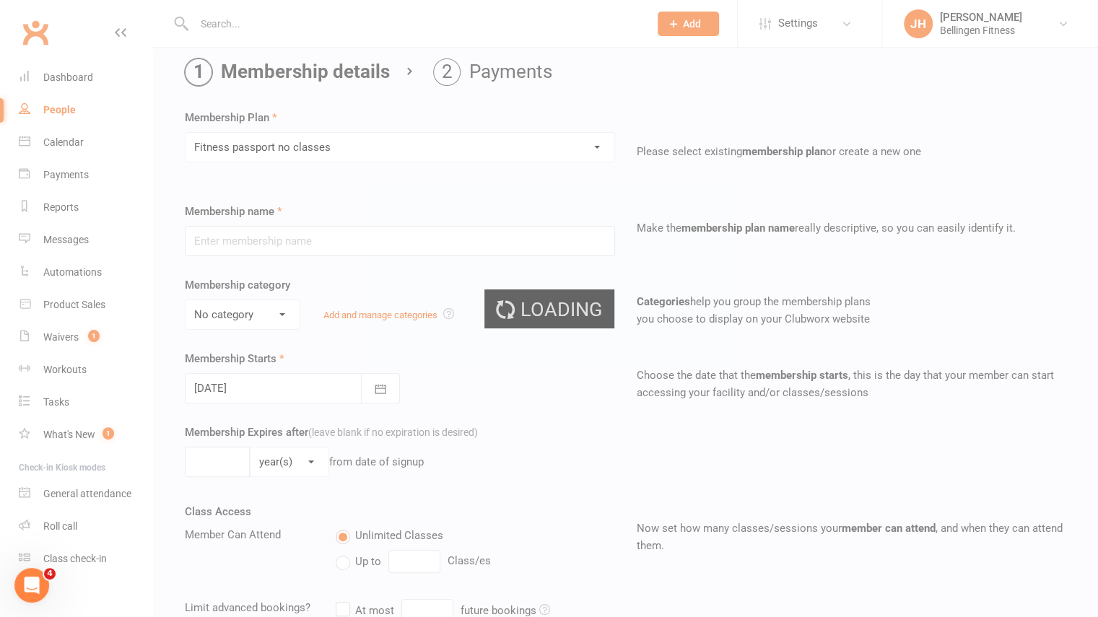
type input "Fitness passport no classes"
select select "1"
type input "0"
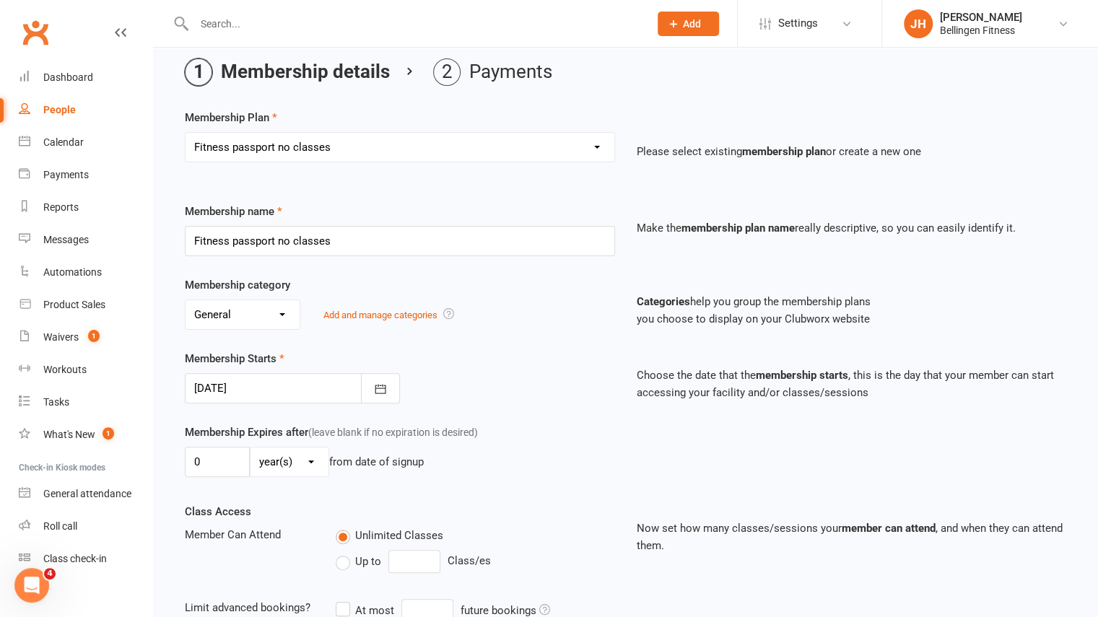
scroll to position [661, 0]
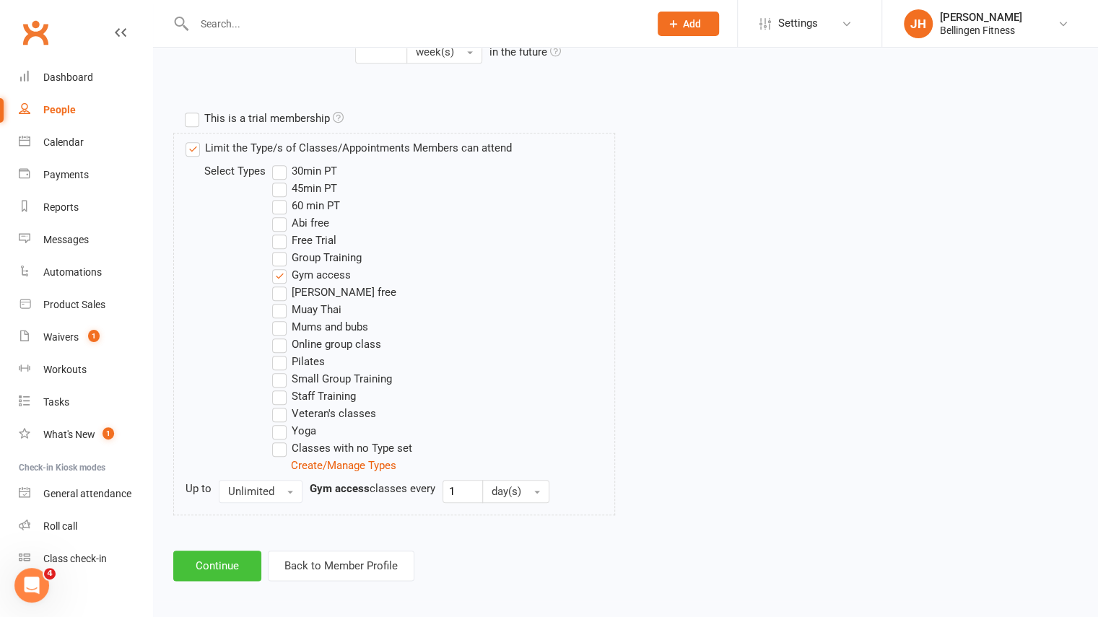
click at [237, 555] on button "Continue" at bounding box center [217, 566] width 88 height 30
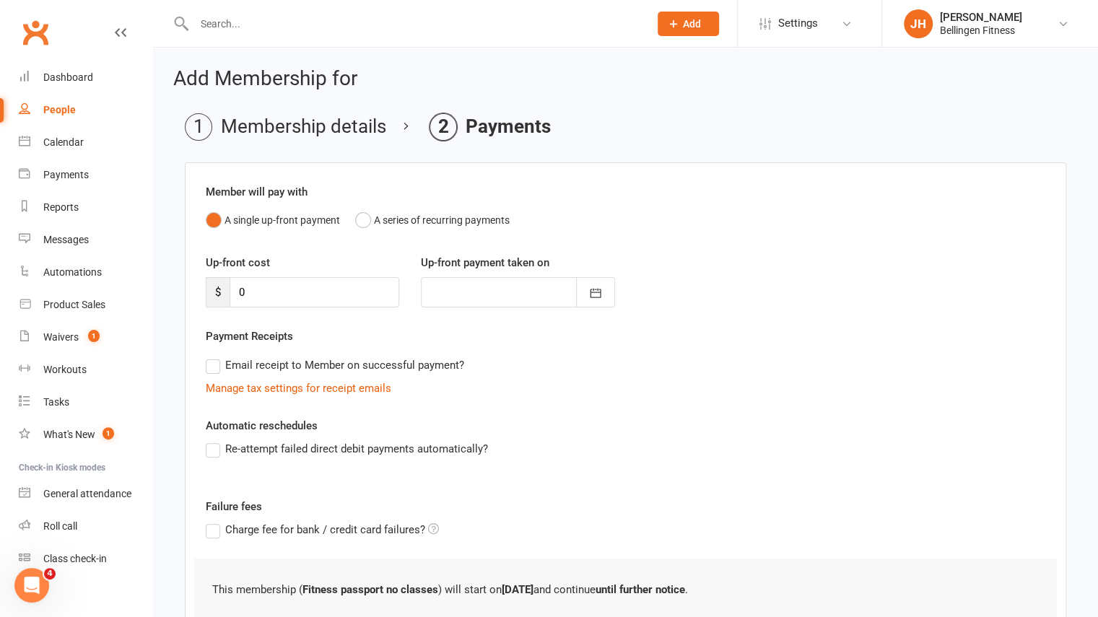
scroll to position [109, 0]
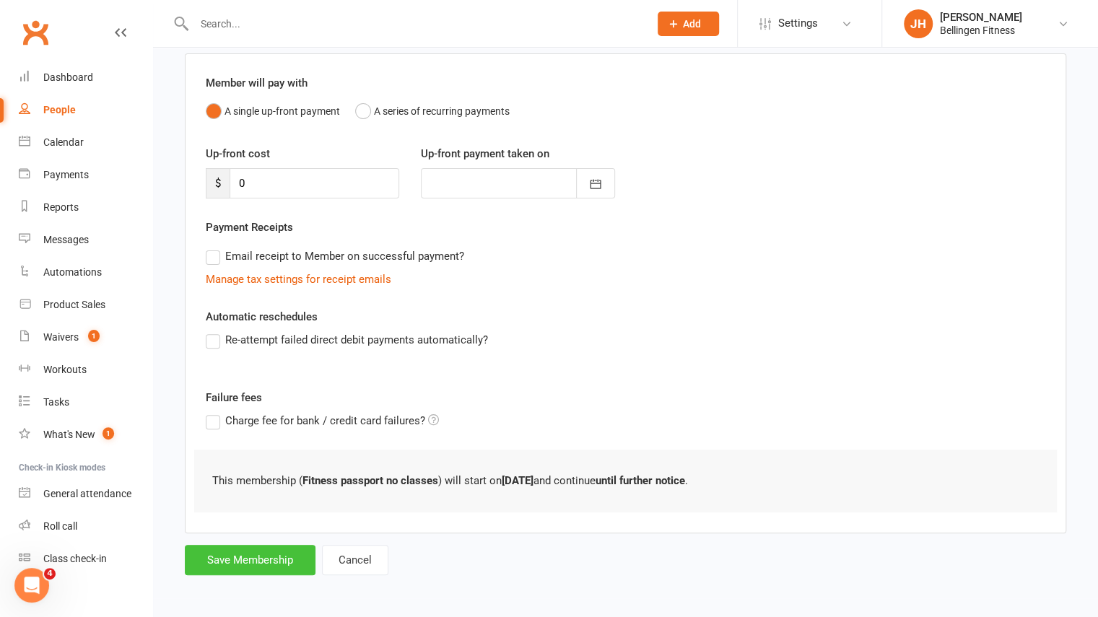
click at [286, 565] on button "Save Membership" at bounding box center [250, 560] width 131 height 30
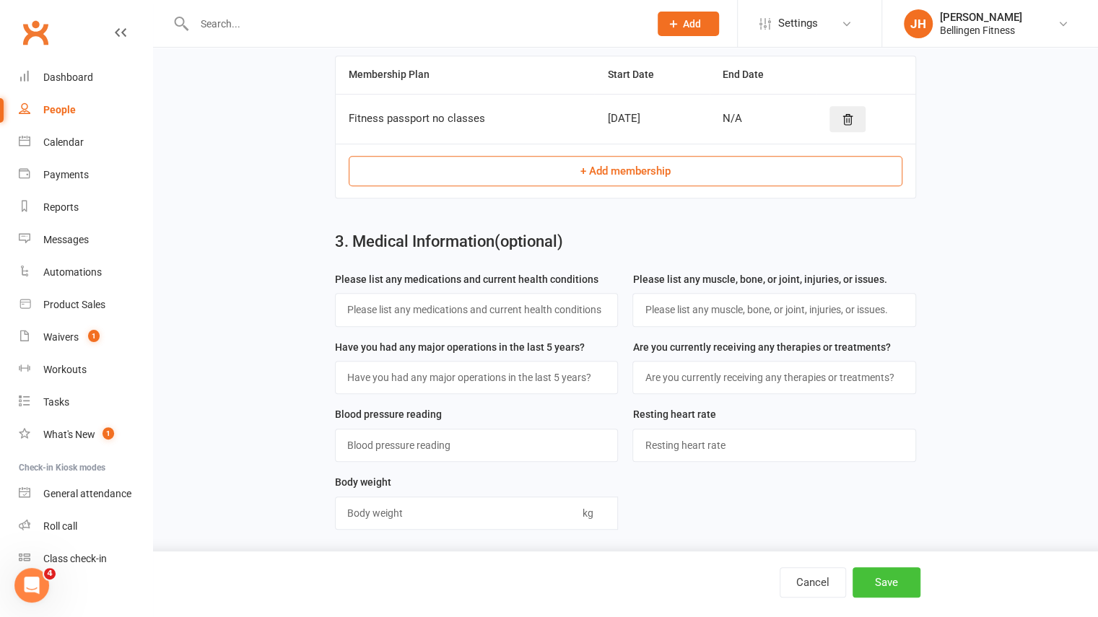
click at [893, 580] on button "Save" at bounding box center [887, 582] width 68 height 30
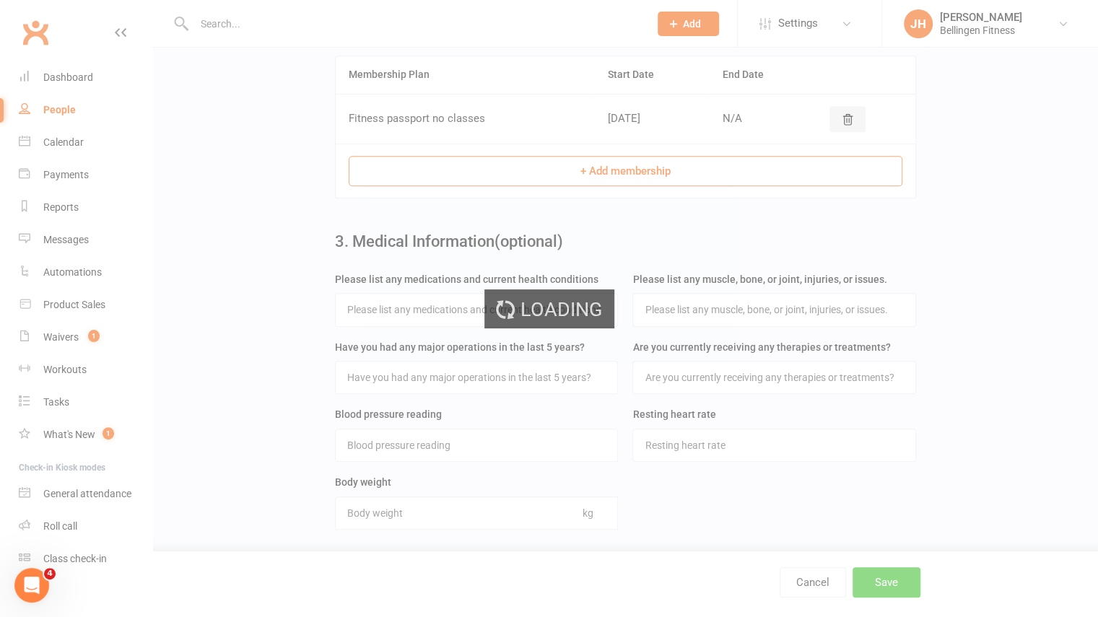
scroll to position [0, 0]
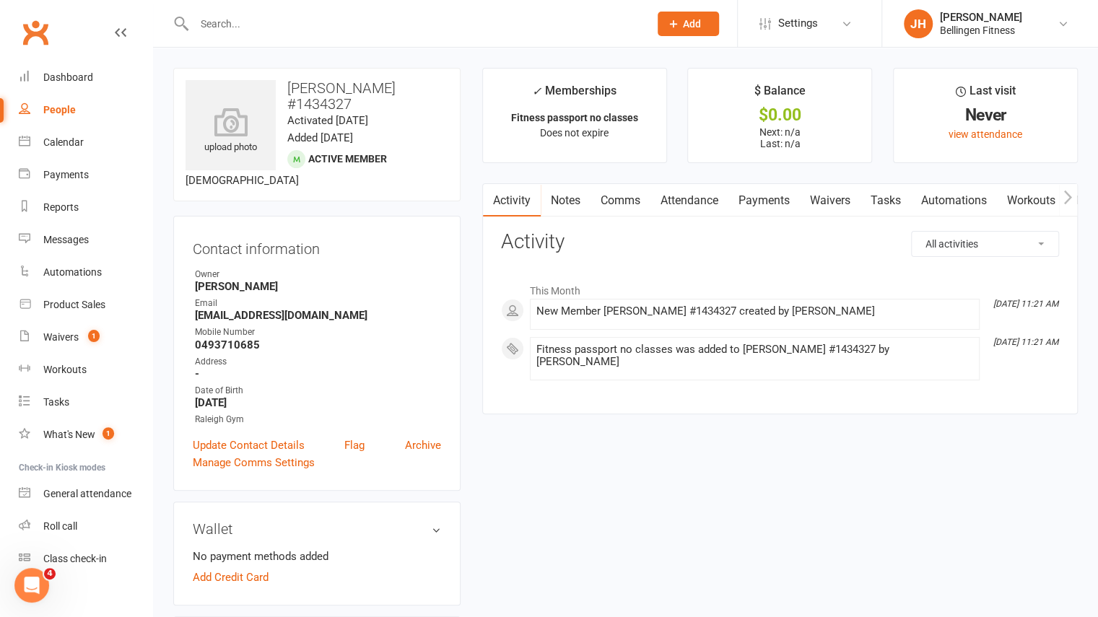
click at [671, 21] on icon at bounding box center [673, 23] width 13 height 13
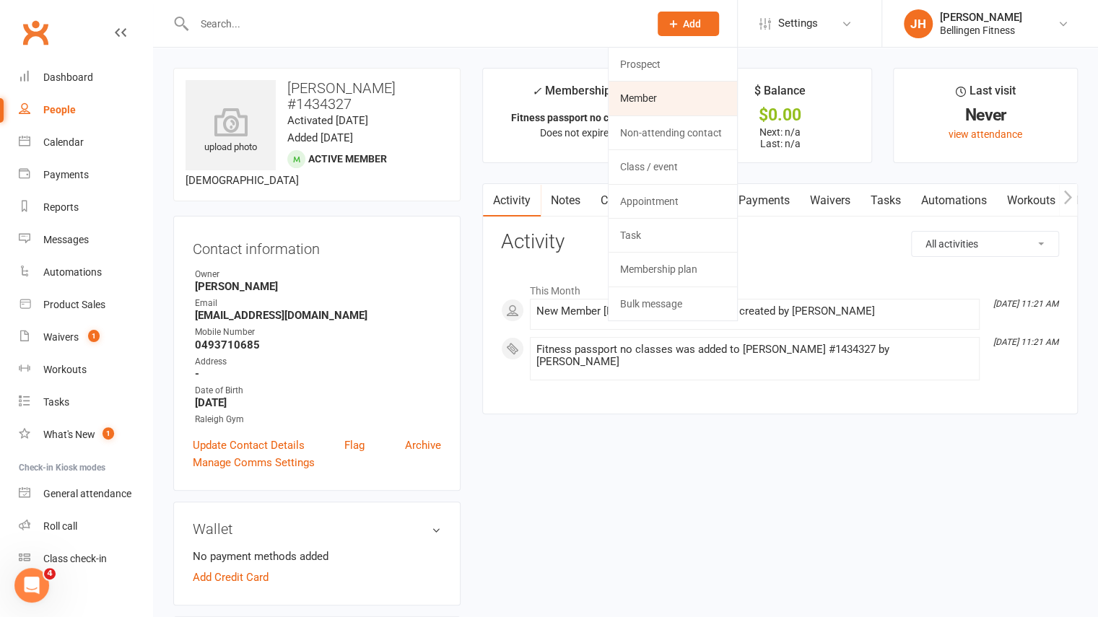
click at [653, 89] on link "Member" at bounding box center [673, 98] width 128 height 33
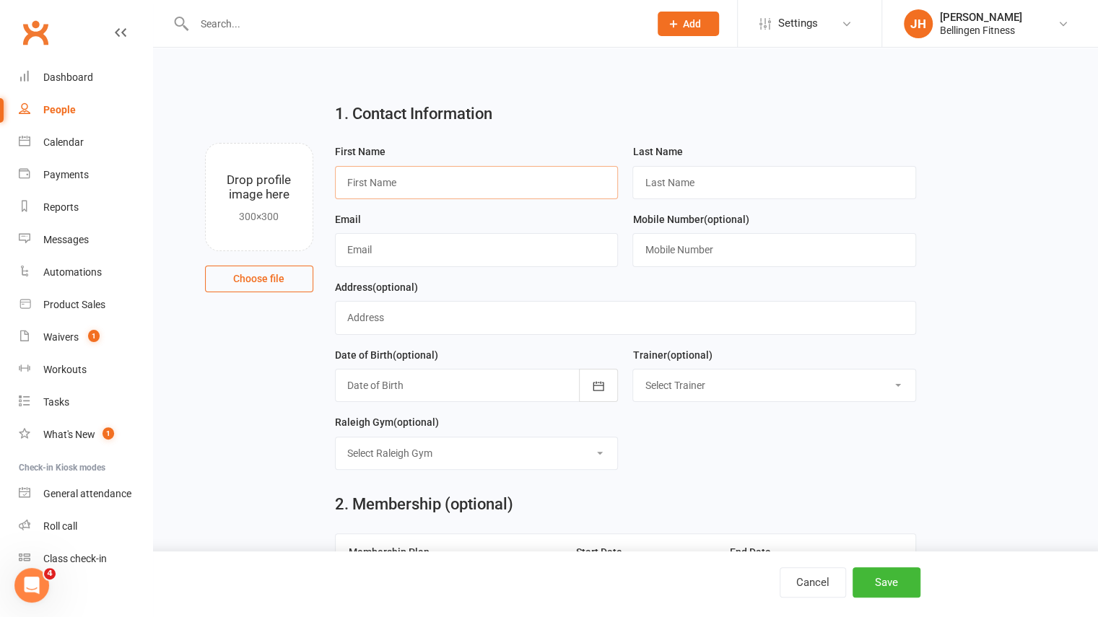
click at [390, 174] on input "text" at bounding box center [477, 182] width 284 height 33
type input "[PERSON_NAME]"
paste input "1434326"
type input "Wood # 1434326"
click at [385, 245] on input "text" at bounding box center [477, 249] width 284 height 33
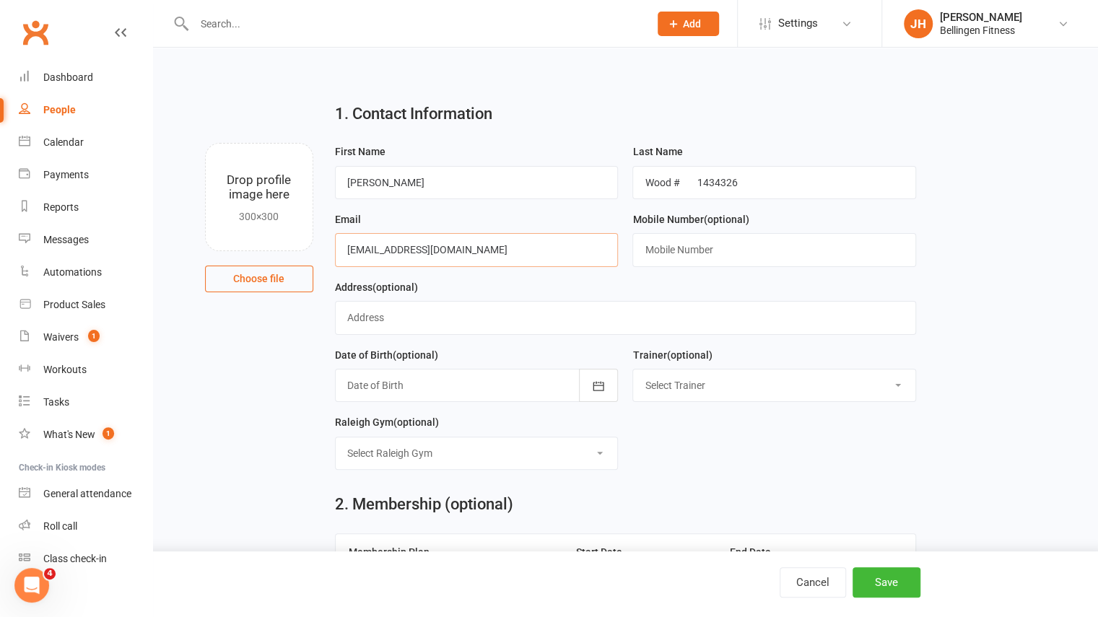
type input "[EMAIL_ADDRESS][DOMAIN_NAME]"
type input "0473963224"
click at [595, 396] on button "button" at bounding box center [598, 385] width 39 height 33
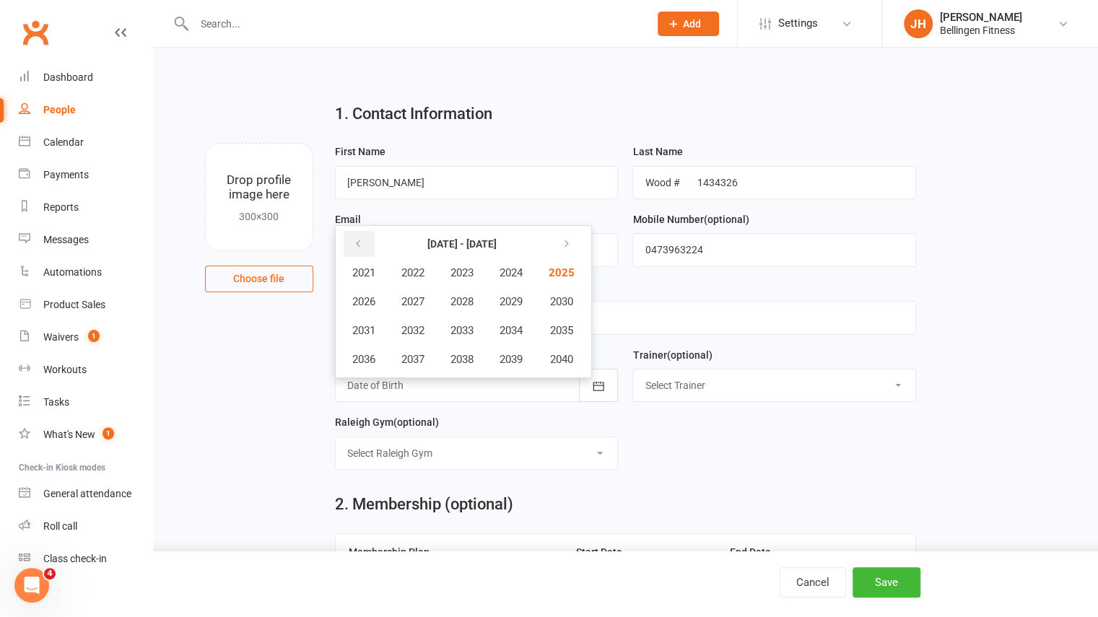
click at [357, 245] on icon "button" at bounding box center [358, 244] width 10 height 12
click at [572, 297] on span "2010" at bounding box center [560, 301] width 23 height 13
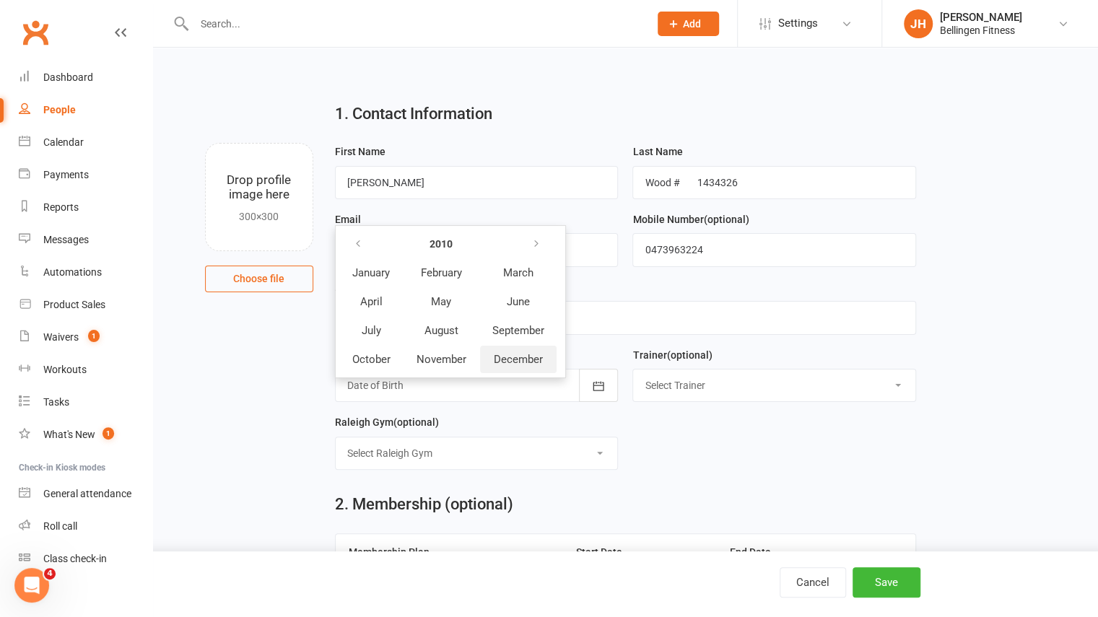
click at [510, 358] on span "December" at bounding box center [518, 359] width 49 height 13
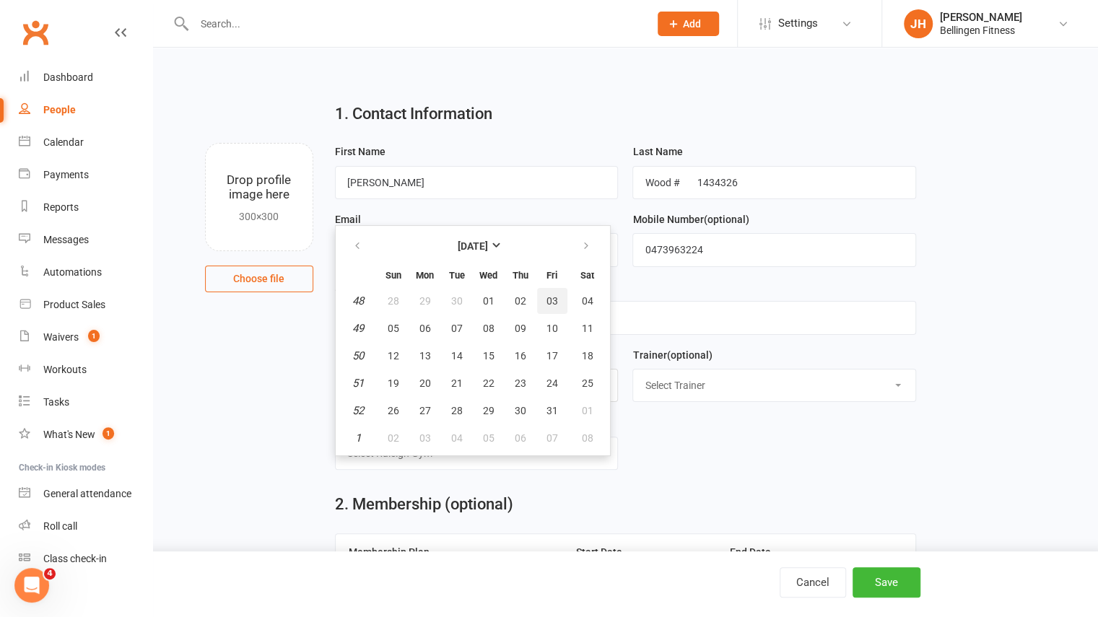
click at [557, 295] on button "03" at bounding box center [552, 301] width 30 height 26
type input "[DATE]"
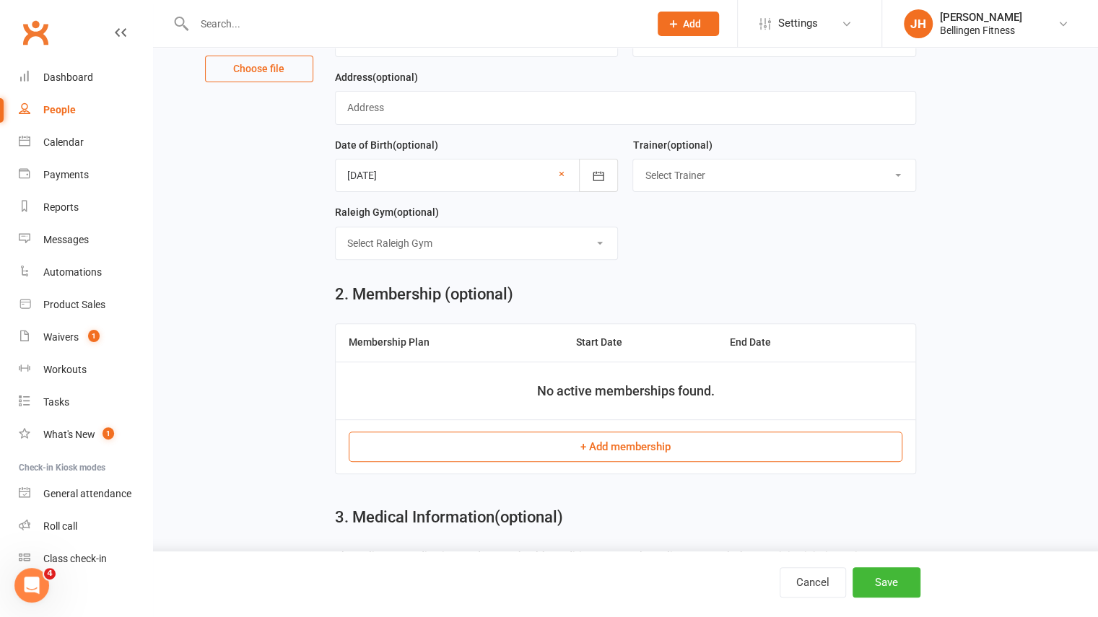
scroll to position [212, 0]
click at [590, 445] on button "+ Add membership" at bounding box center [626, 445] width 554 height 30
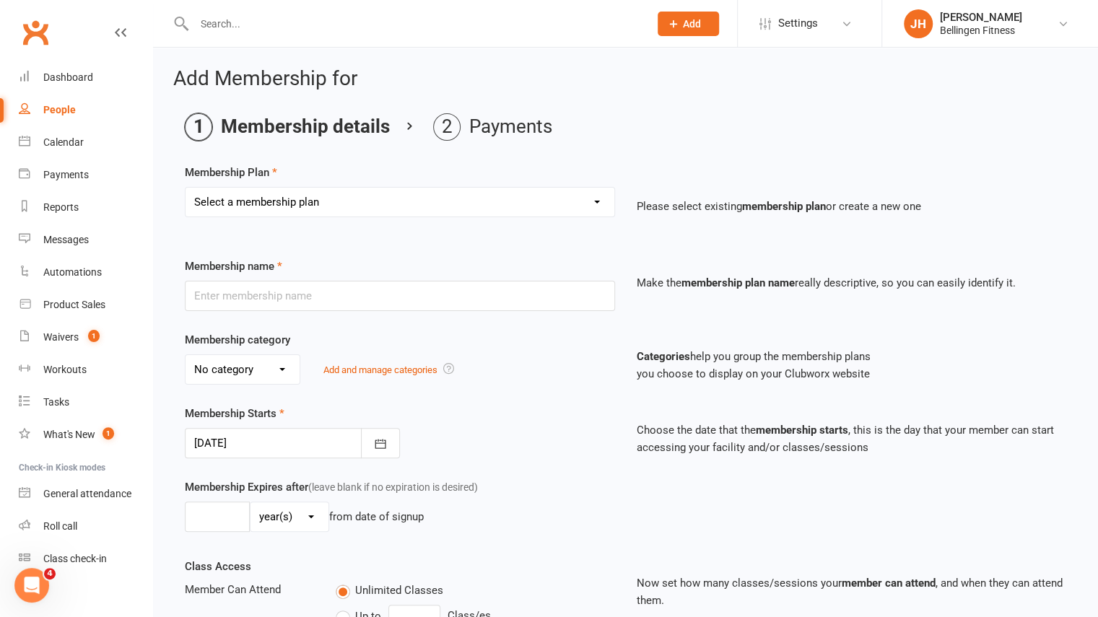
click at [405, 201] on select "Select a membership plan Create new Membership Plan Gym membership WITH classes…" at bounding box center [400, 202] width 429 height 29
select select "15"
click at [186, 188] on select "Select a membership plan Create new Membership Plan Gym membership WITH classes…" at bounding box center [400, 202] width 429 height 29
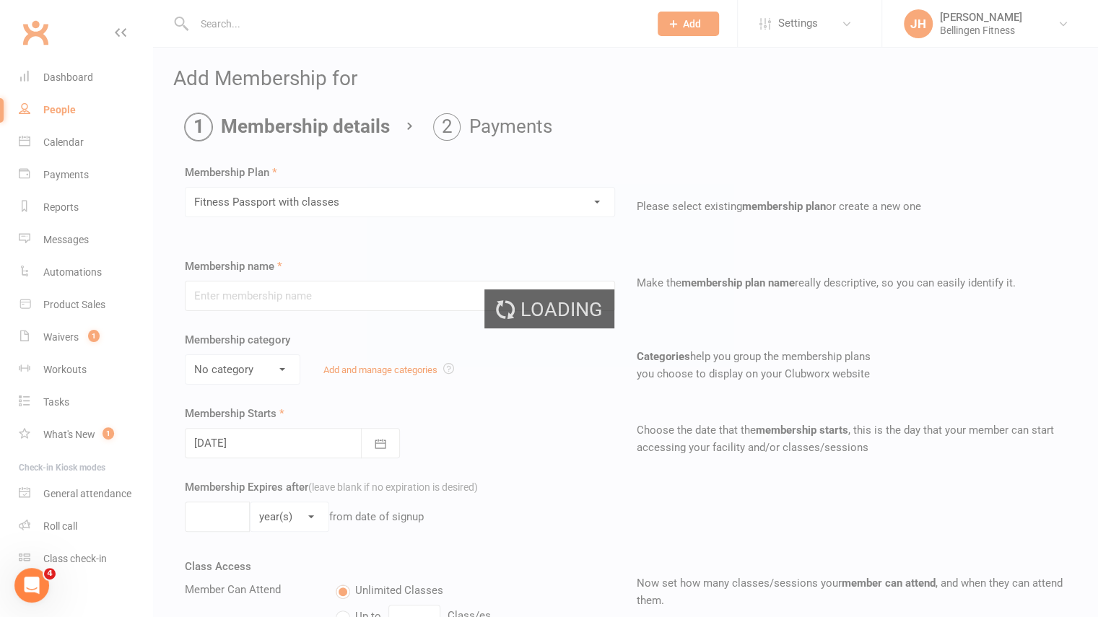
type input "Fitness Passport with classes"
select select "1"
type input "0"
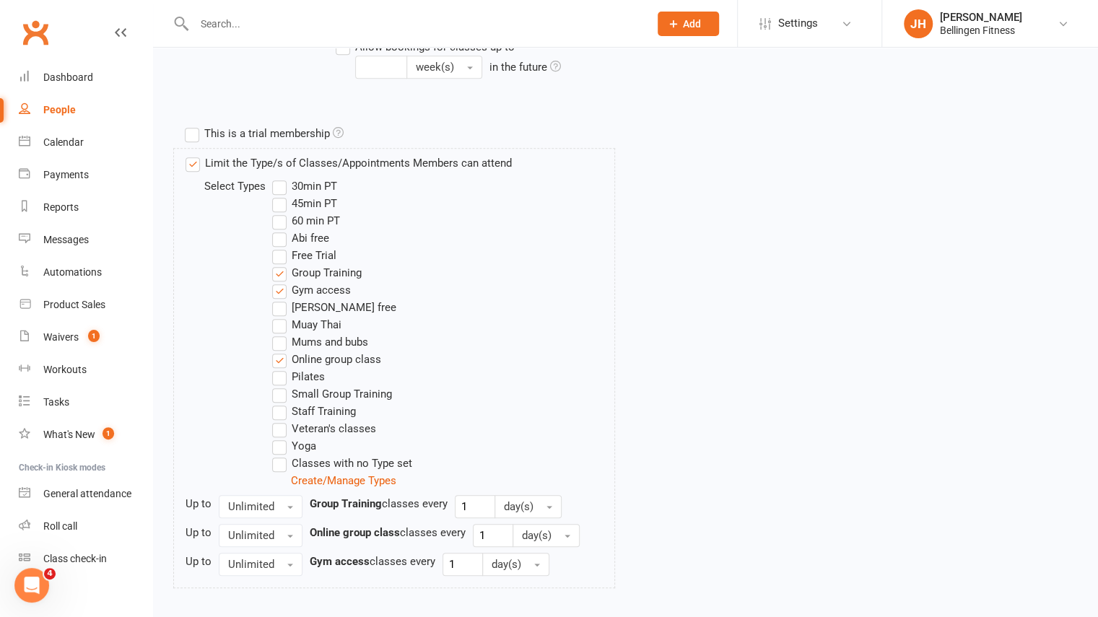
scroll to position [718, 0]
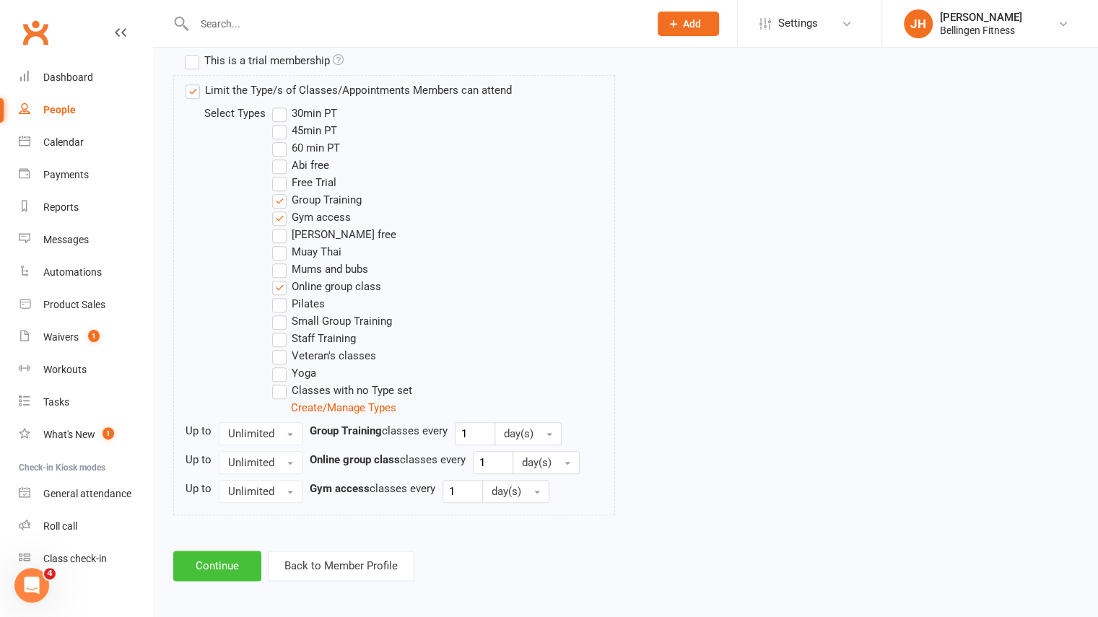
click at [238, 563] on button "Continue" at bounding box center [217, 566] width 88 height 30
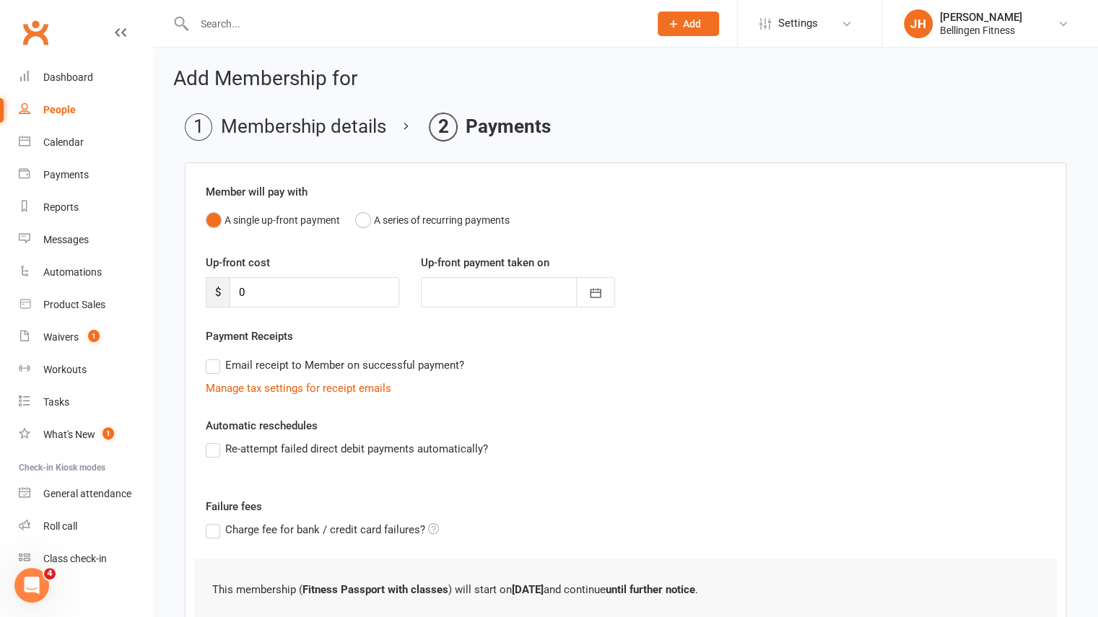
scroll to position [109, 0]
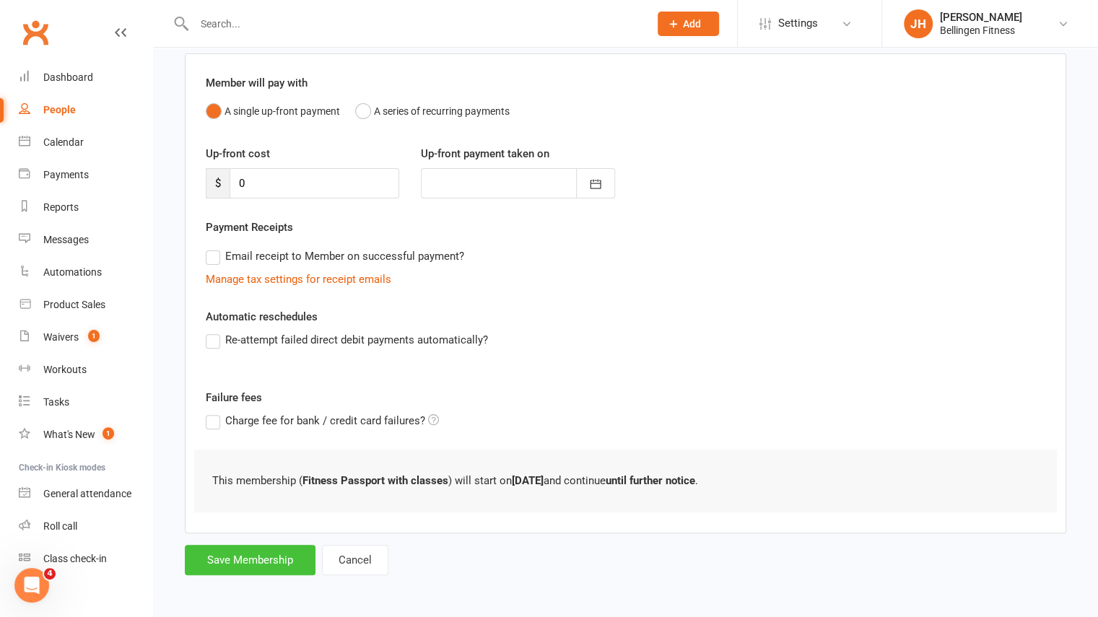
click at [292, 557] on button "Save Membership" at bounding box center [250, 560] width 131 height 30
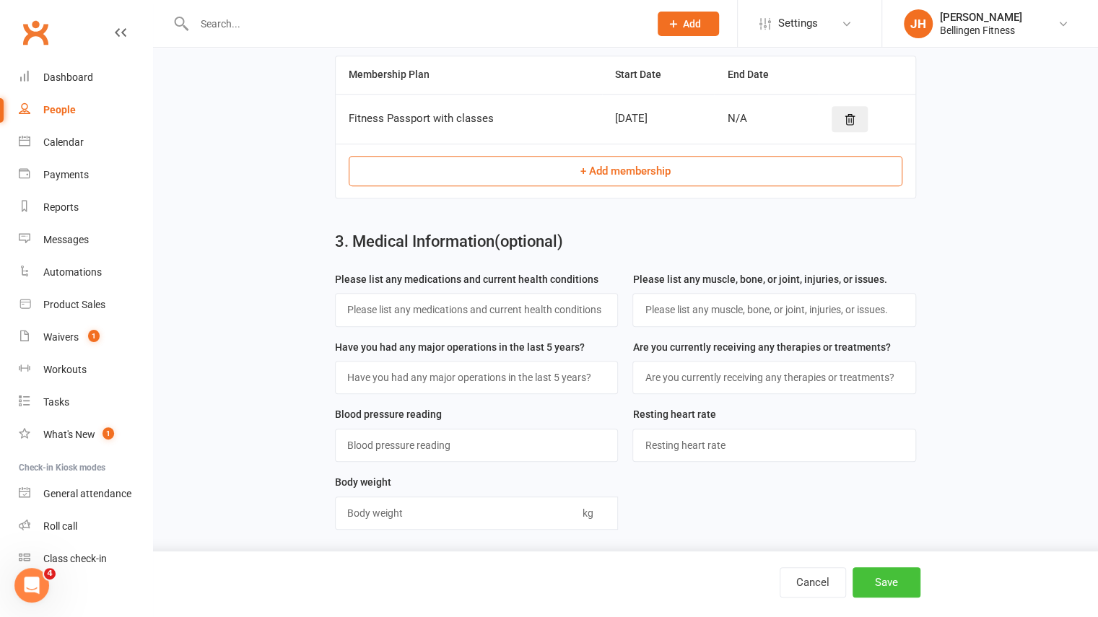
click at [902, 587] on button "Save" at bounding box center [887, 582] width 68 height 30
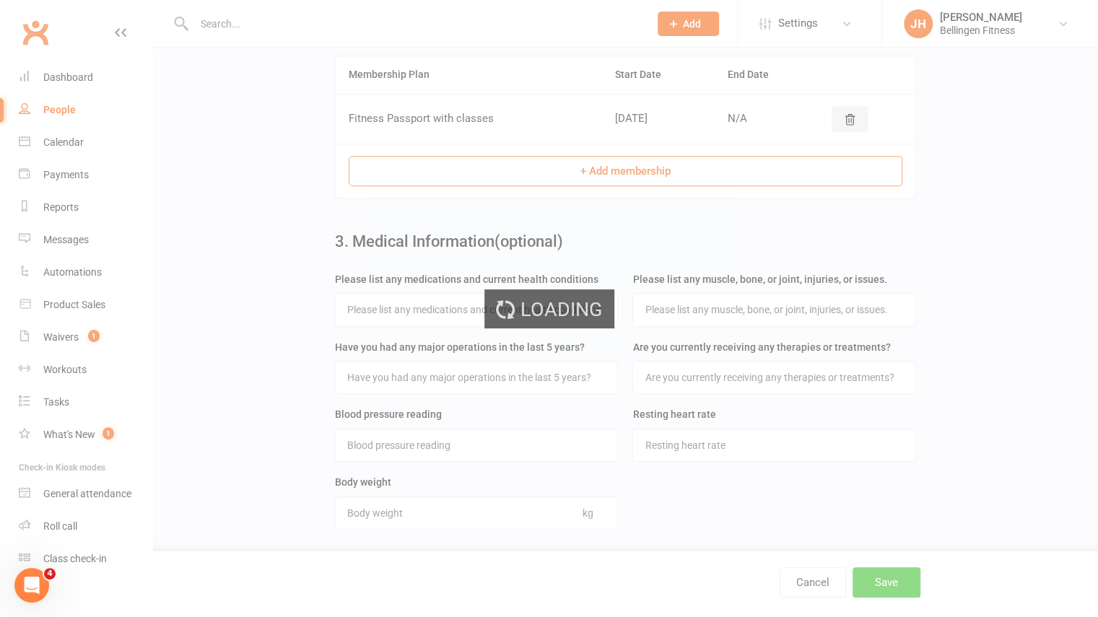
scroll to position [0, 0]
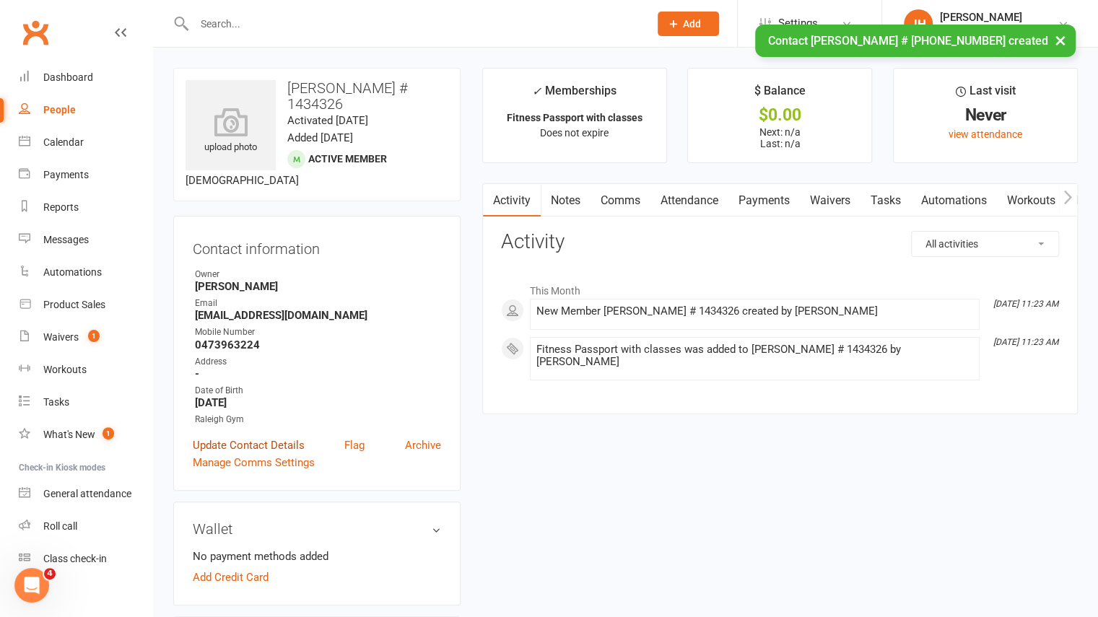
click at [264, 437] on link "Update Contact Details" at bounding box center [249, 445] width 112 height 17
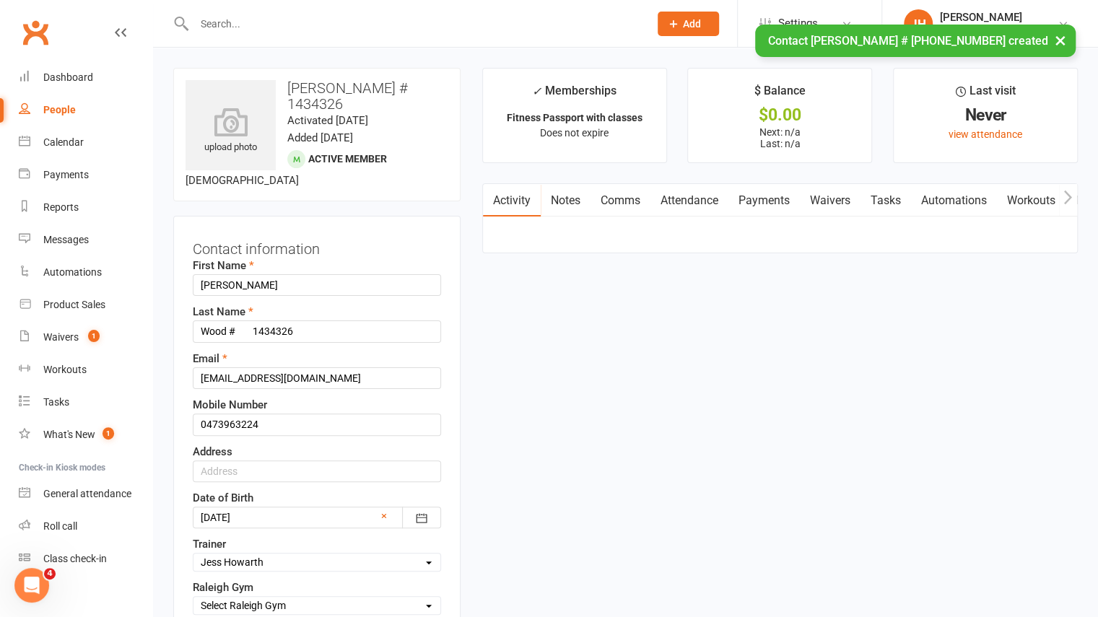
scroll to position [68, 0]
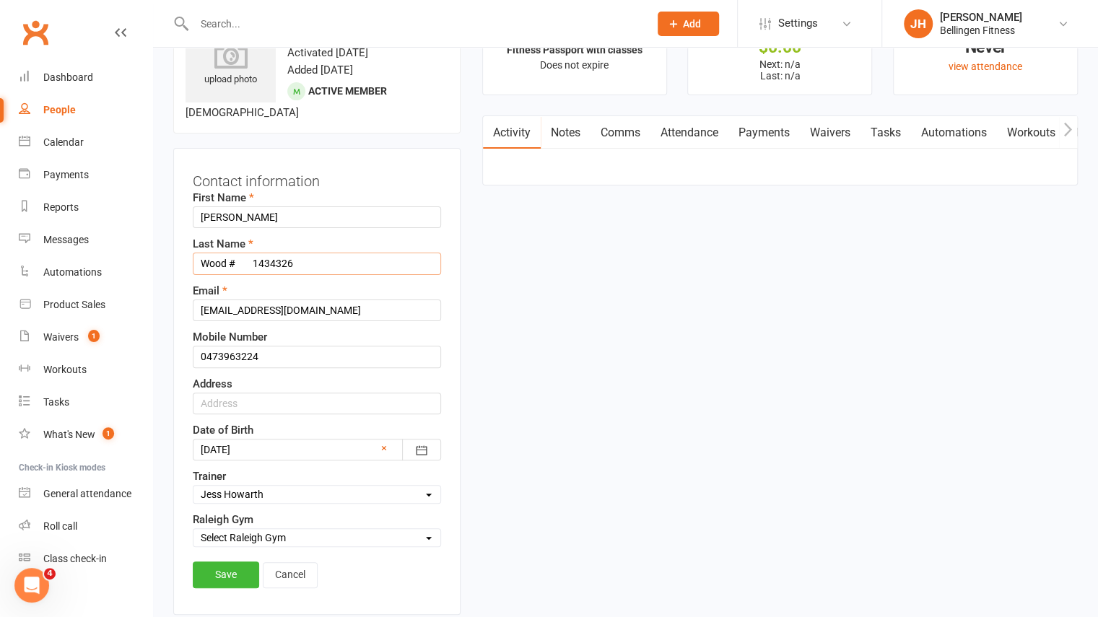
click at [241, 253] on input "Wood # 1434326" at bounding box center [317, 264] width 248 height 22
type input "Wood #1434326"
click at [226, 562] on link "Save" at bounding box center [226, 575] width 66 height 26
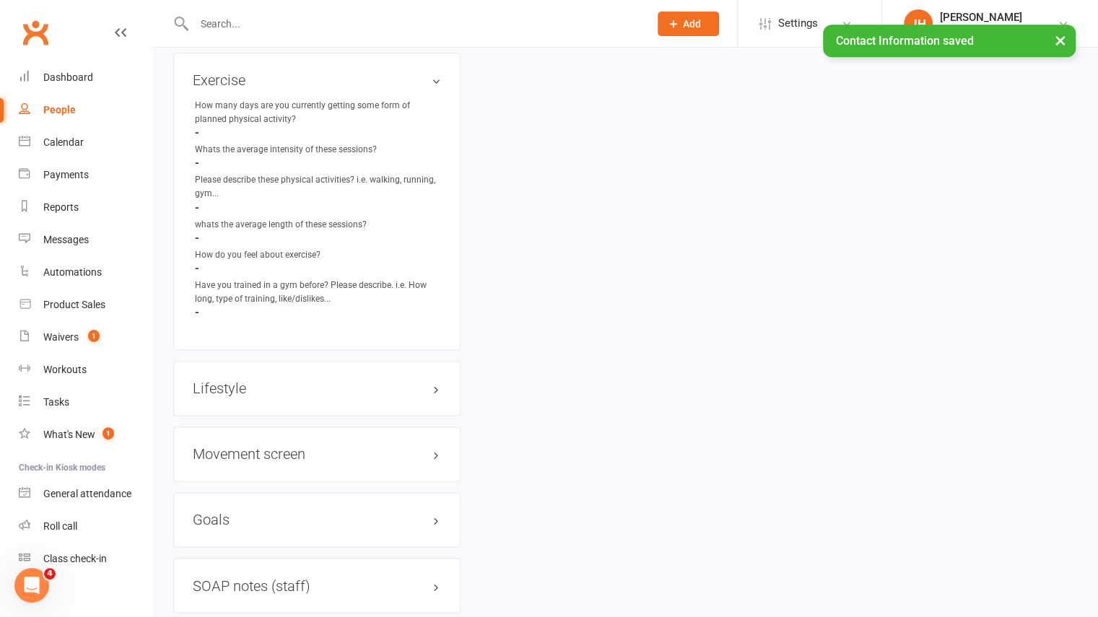
scroll to position [1457, 0]
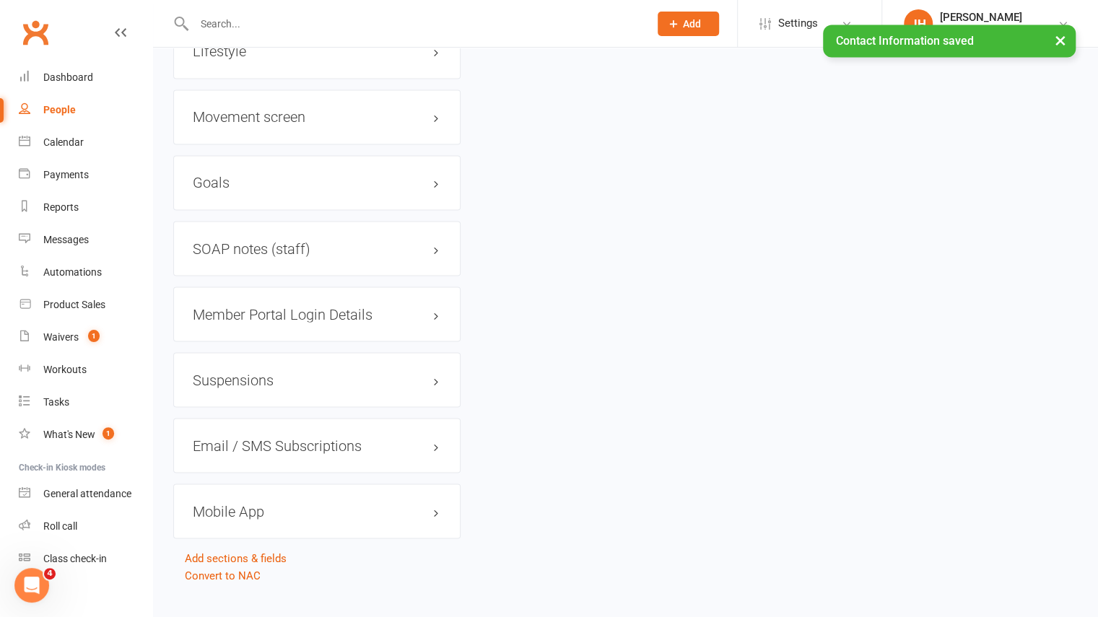
click at [266, 503] on h3 "Mobile App" at bounding box center [317, 511] width 248 height 16
click at [257, 536] on div at bounding box center [247, 541] width 25 height 10
click at [235, 539] on input "checkbox" at bounding box center [235, 539] width 0 height 0
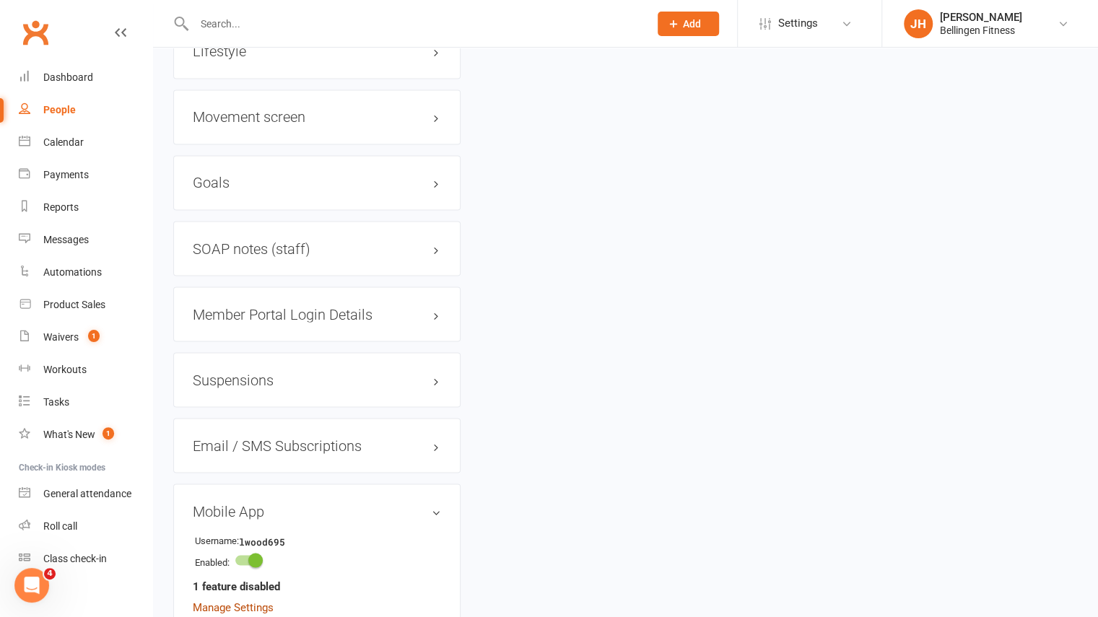
click at [240, 578] on strong "1 feature disabled" at bounding box center [236, 586] width 87 height 17
click at [236, 601] on link "Manage Settings" at bounding box center [233, 607] width 81 height 13
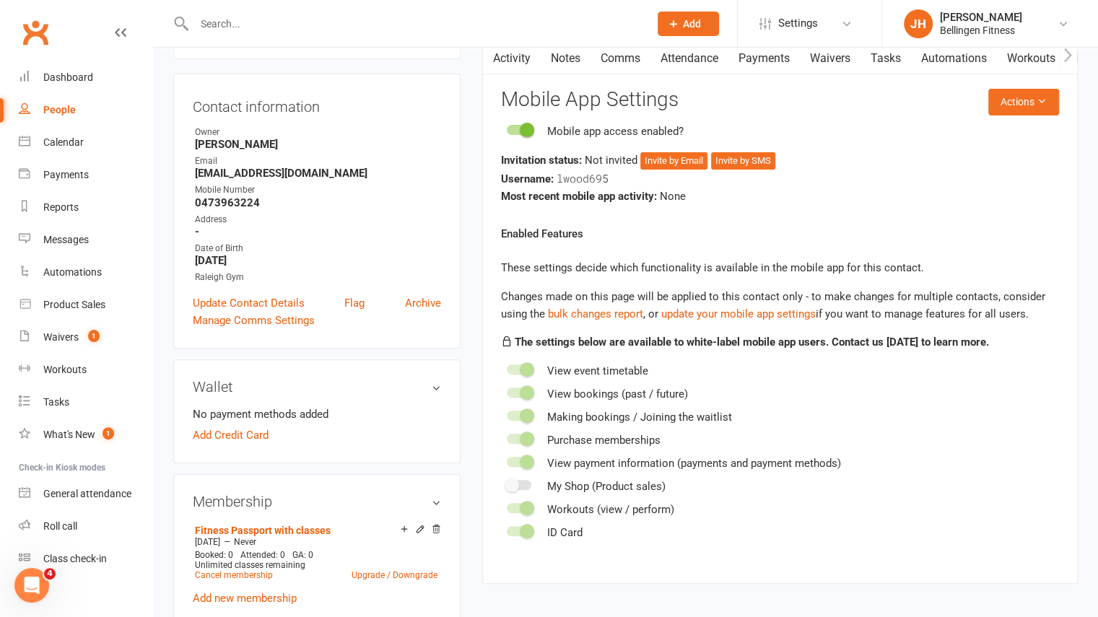
scroll to position [110, 0]
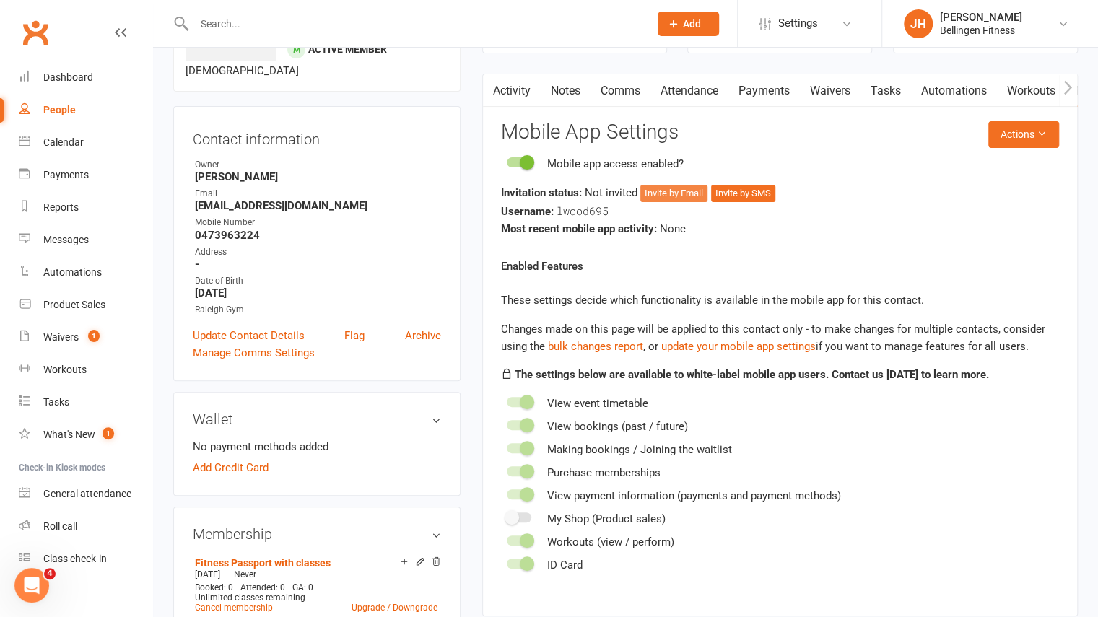
click at [671, 190] on button "Invite by Email" at bounding box center [673, 193] width 67 height 17
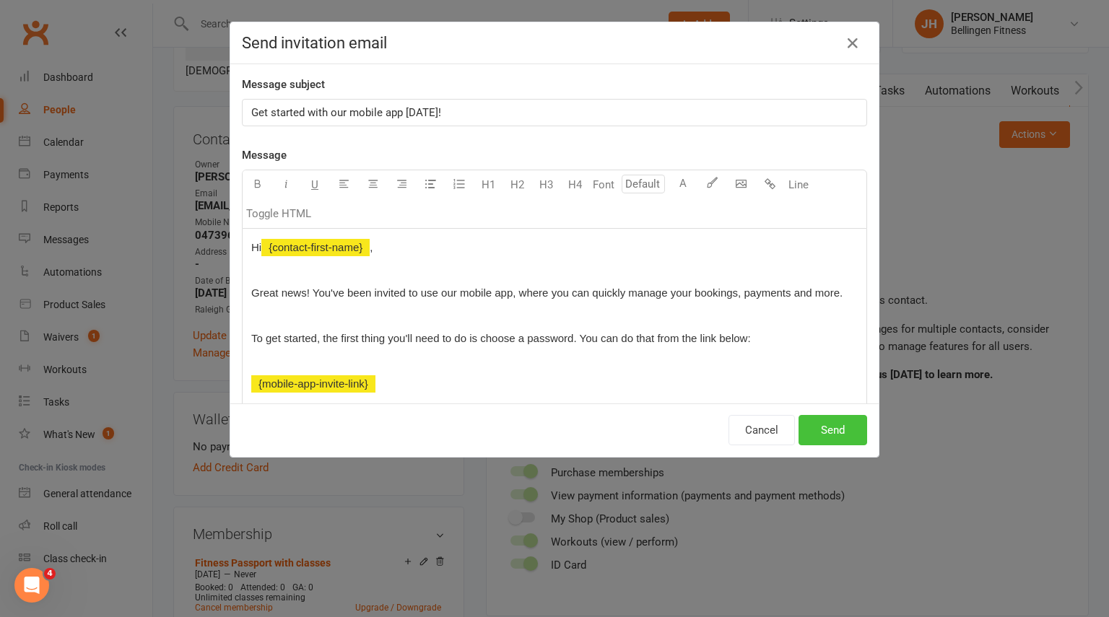
click at [830, 435] on button "Send" at bounding box center [832, 430] width 69 height 30
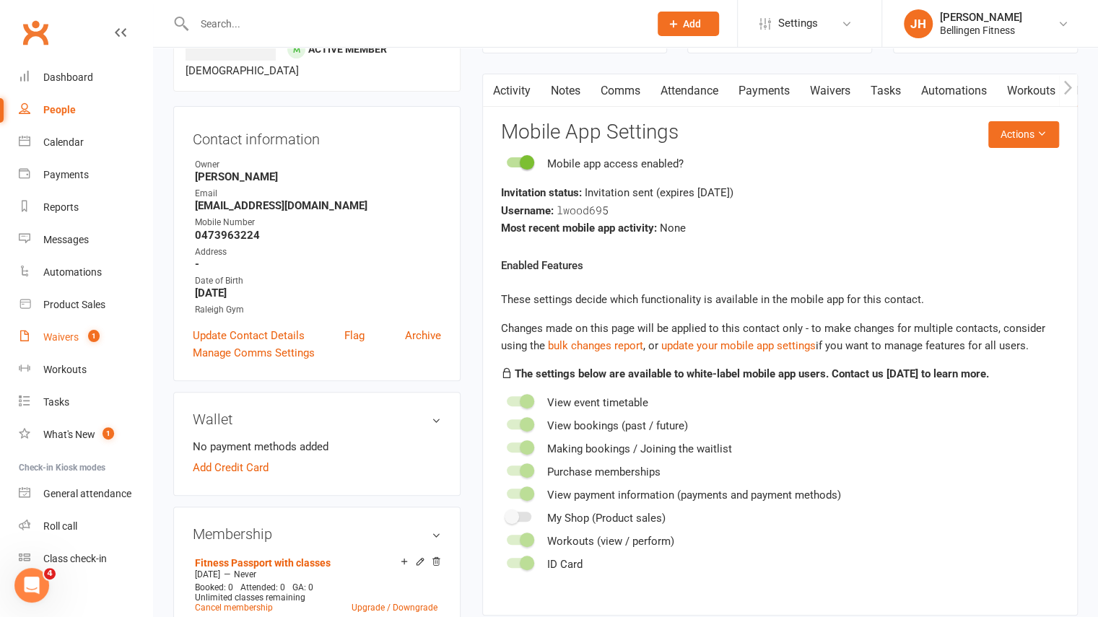
click at [71, 342] on div "Waivers" at bounding box center [60, 337] width 35 height 12
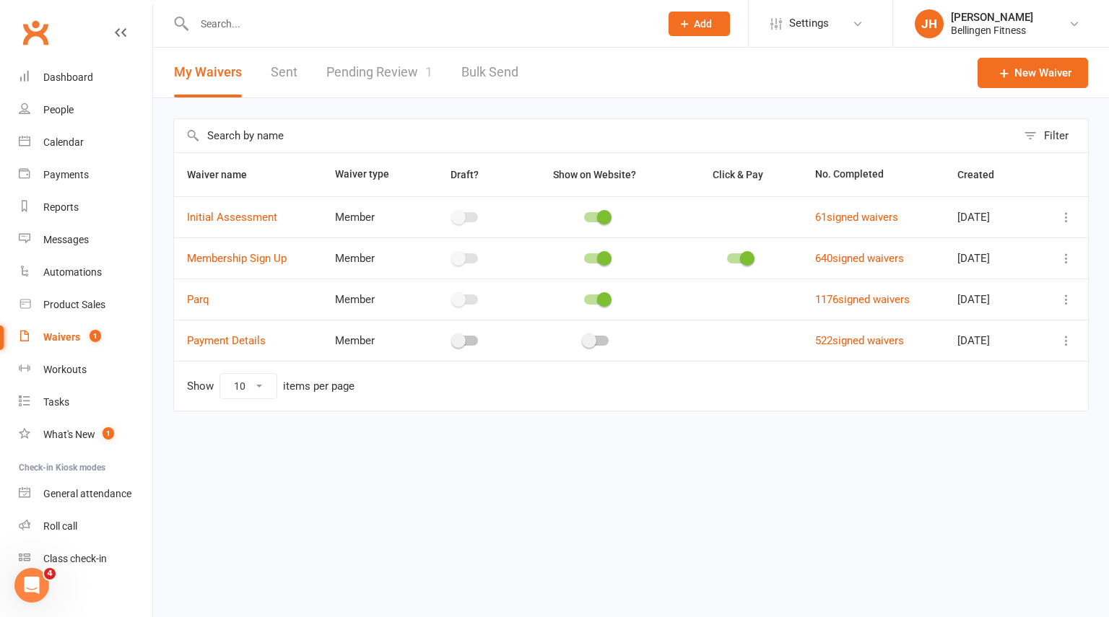
click at [390, 82] on link "Pending Review 1" at bounding box center [379, 73] width 106 height 50
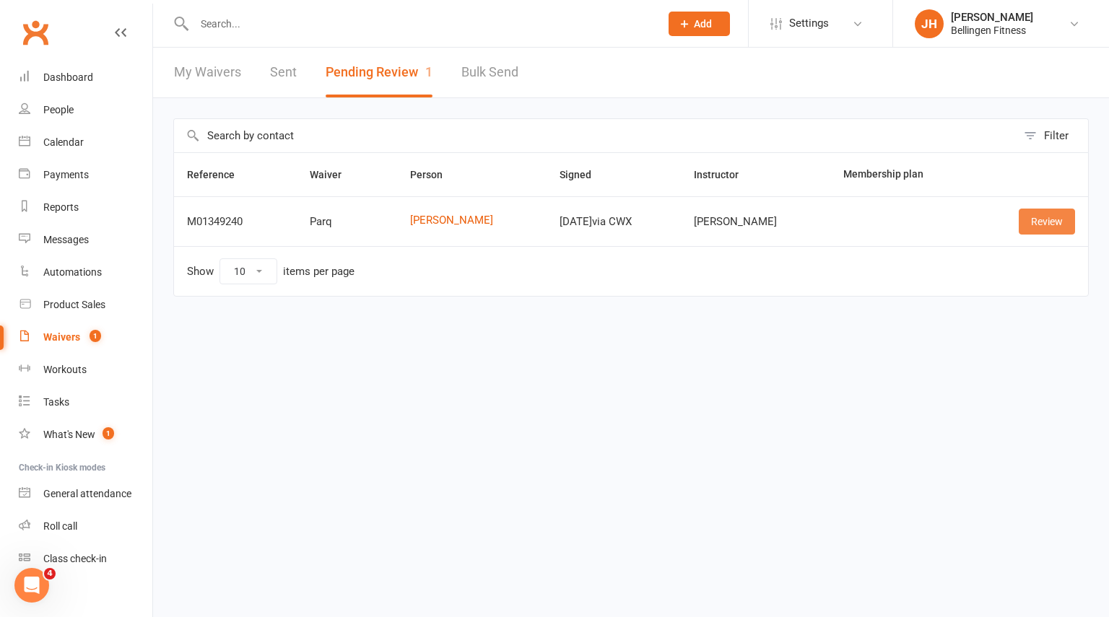
click at [1053, 220] on link "Review" at bounding box center [1047, 222] width 56 height 26
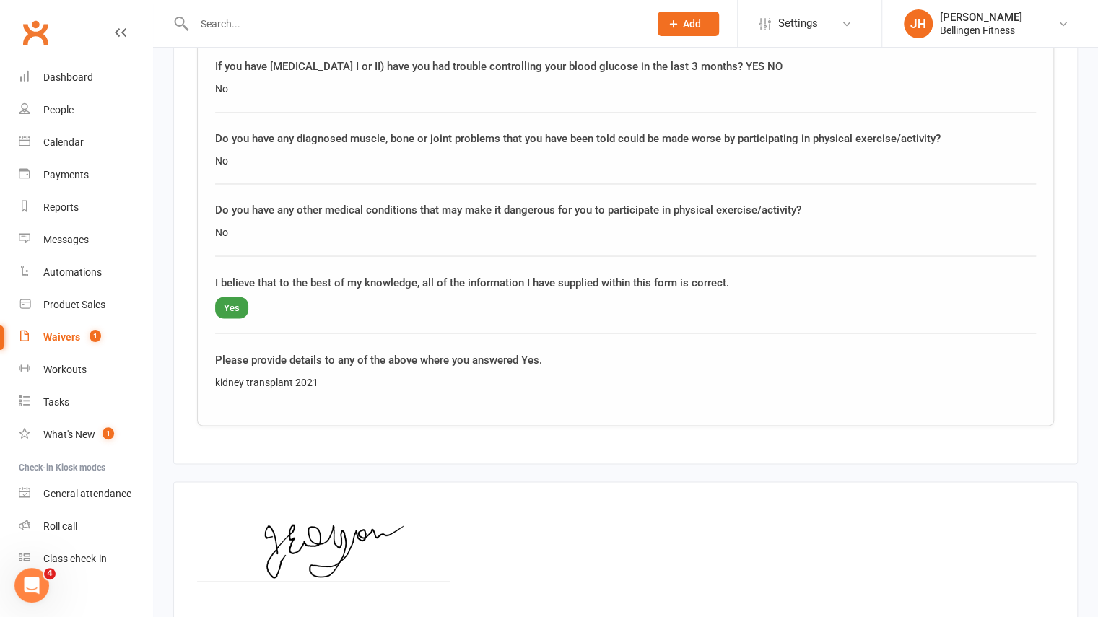
scroll to position [1520, 0]
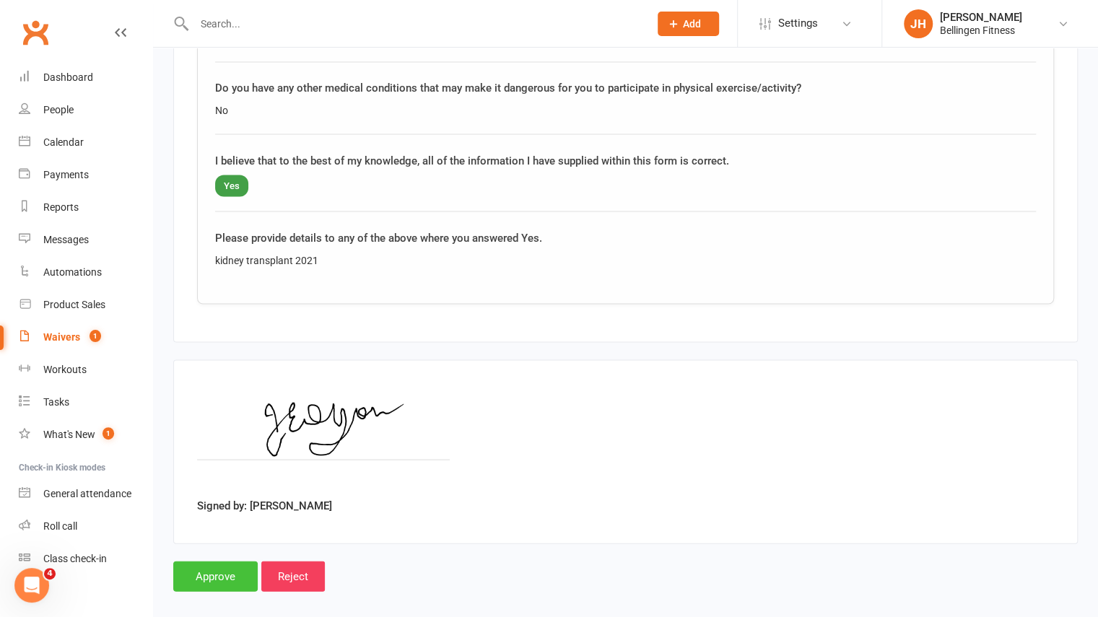
click at [218, 565] on input "Approve" at bounding box center [215, 576] width 84 height 30
